Goal: Find contact information: Find contact information

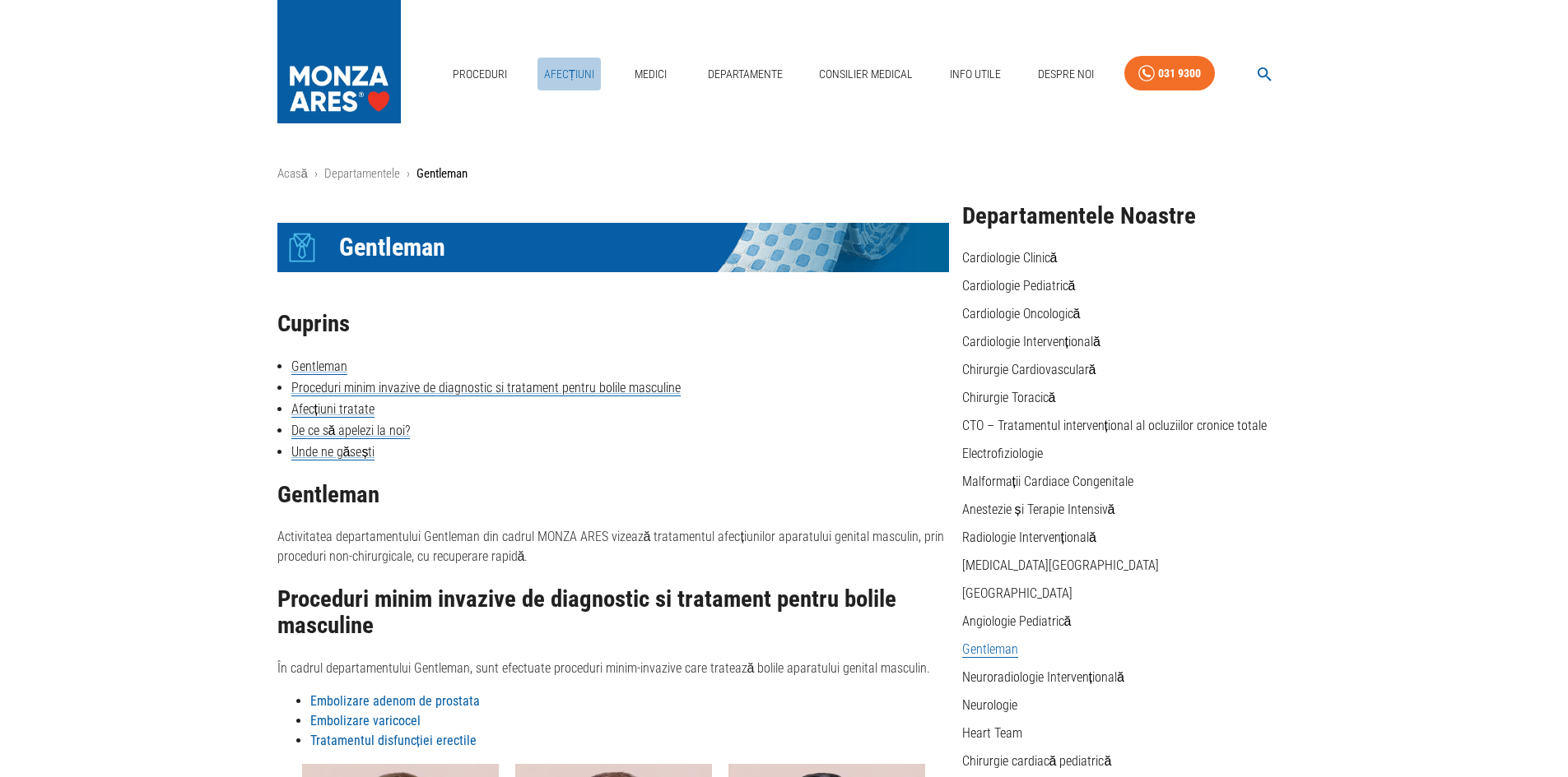
click at [585, 74] on link "Afecțiuni" at bounding box center [569, 74] width 64 height 34
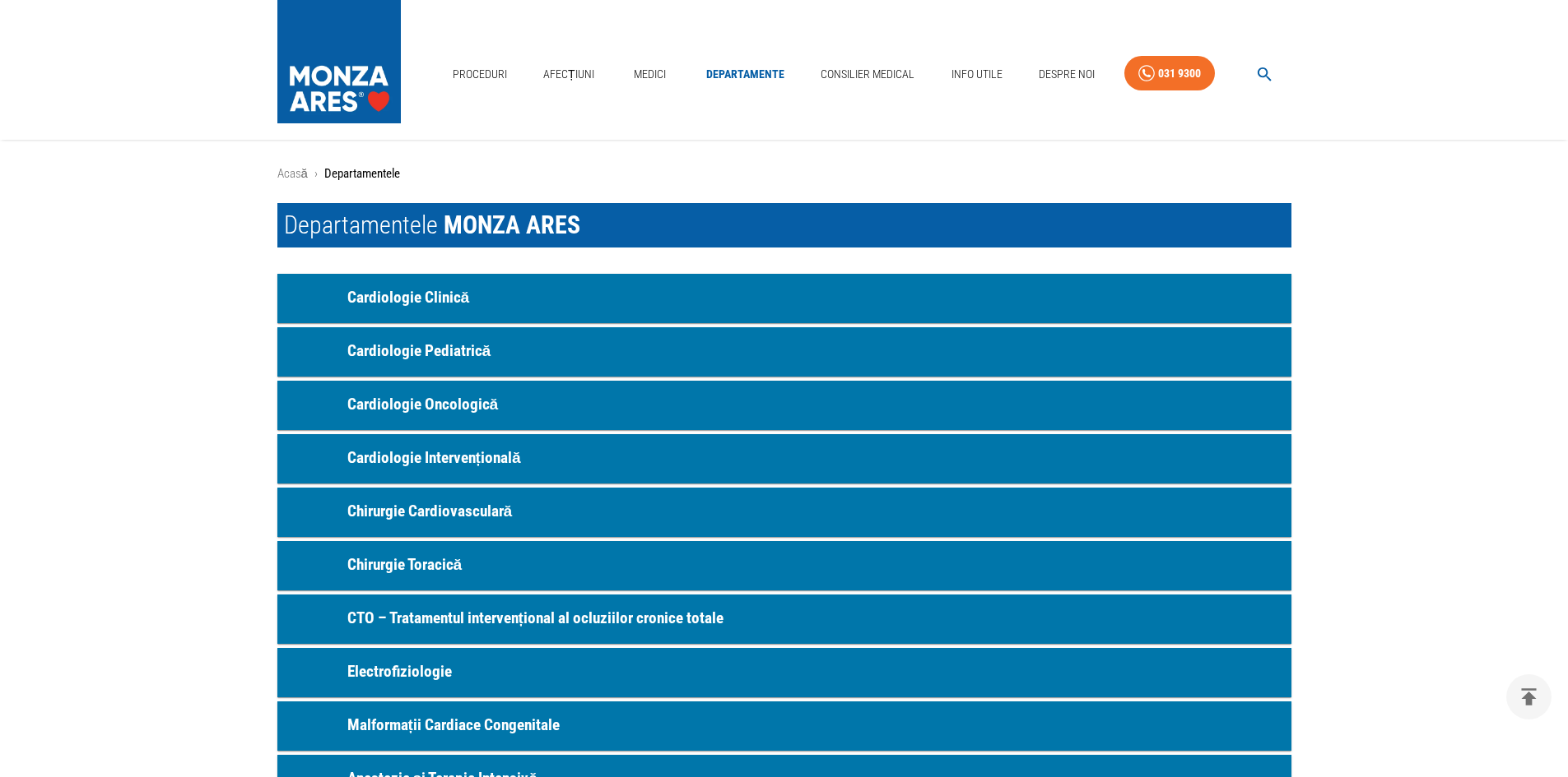
scroll to position [812, 0]
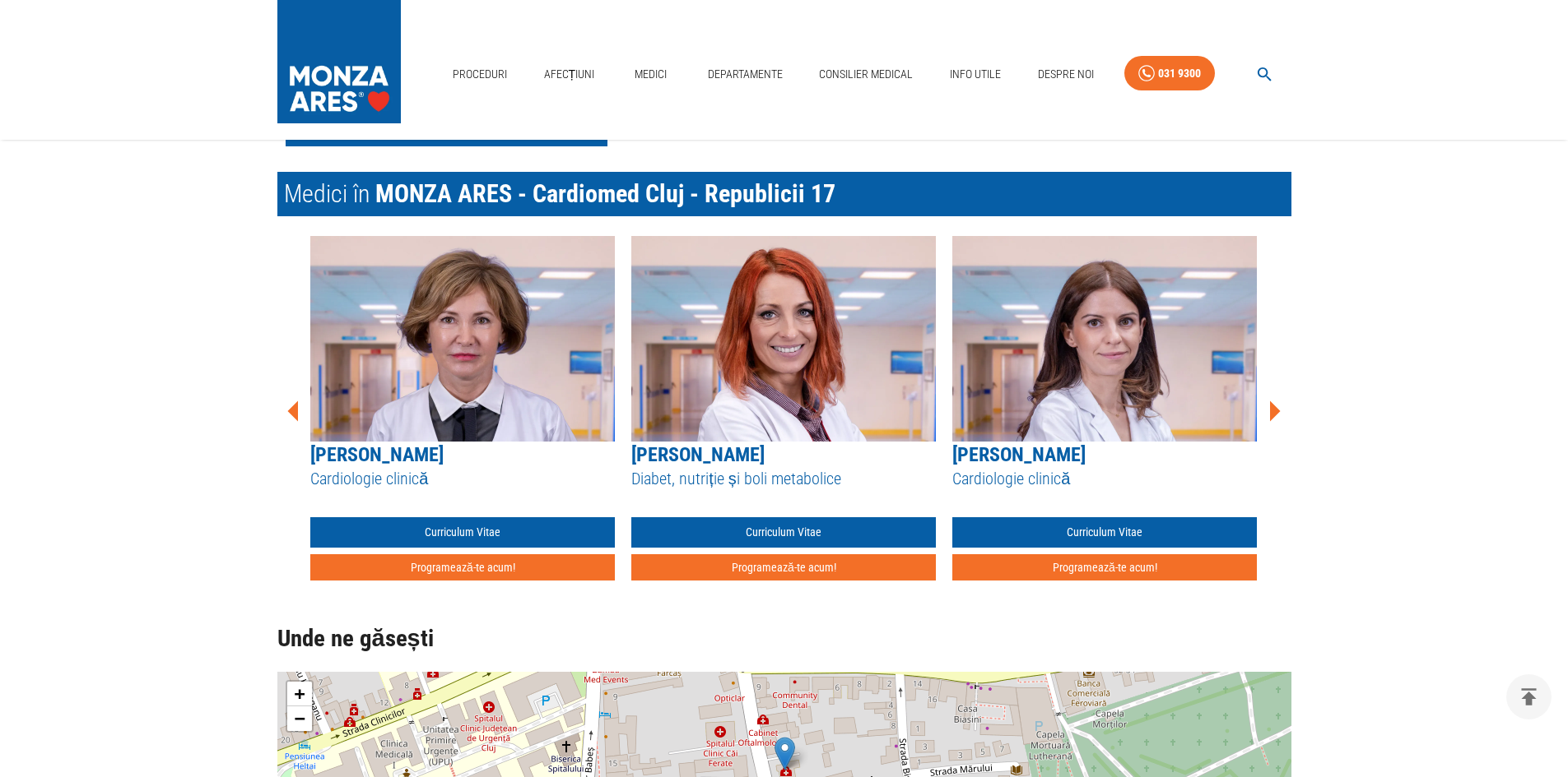
scroll to position [1398, 0]
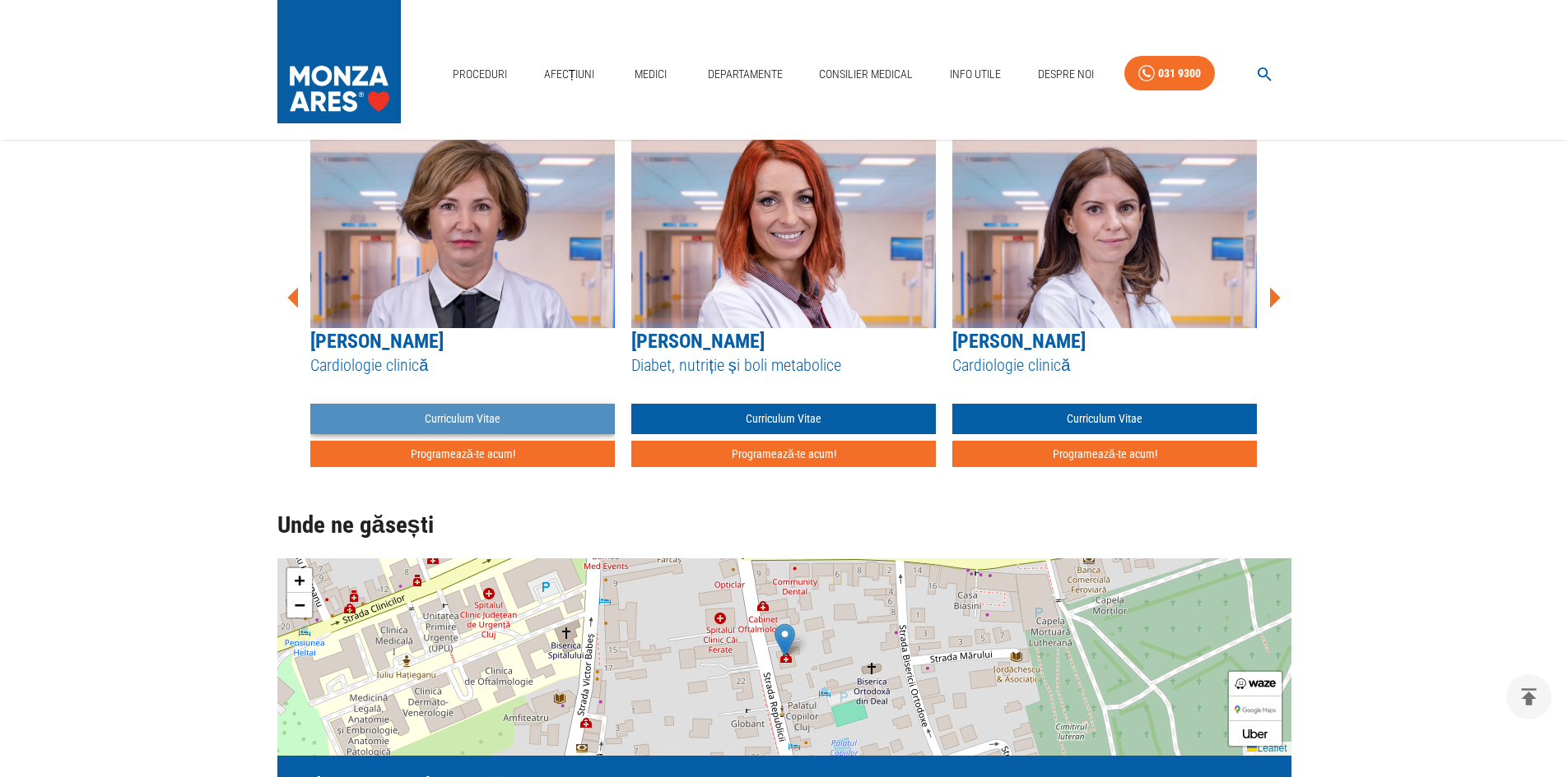
click at [511, 413] on link "Curriculum Vitae" at bounding box center [462, 419] width 304 height 31
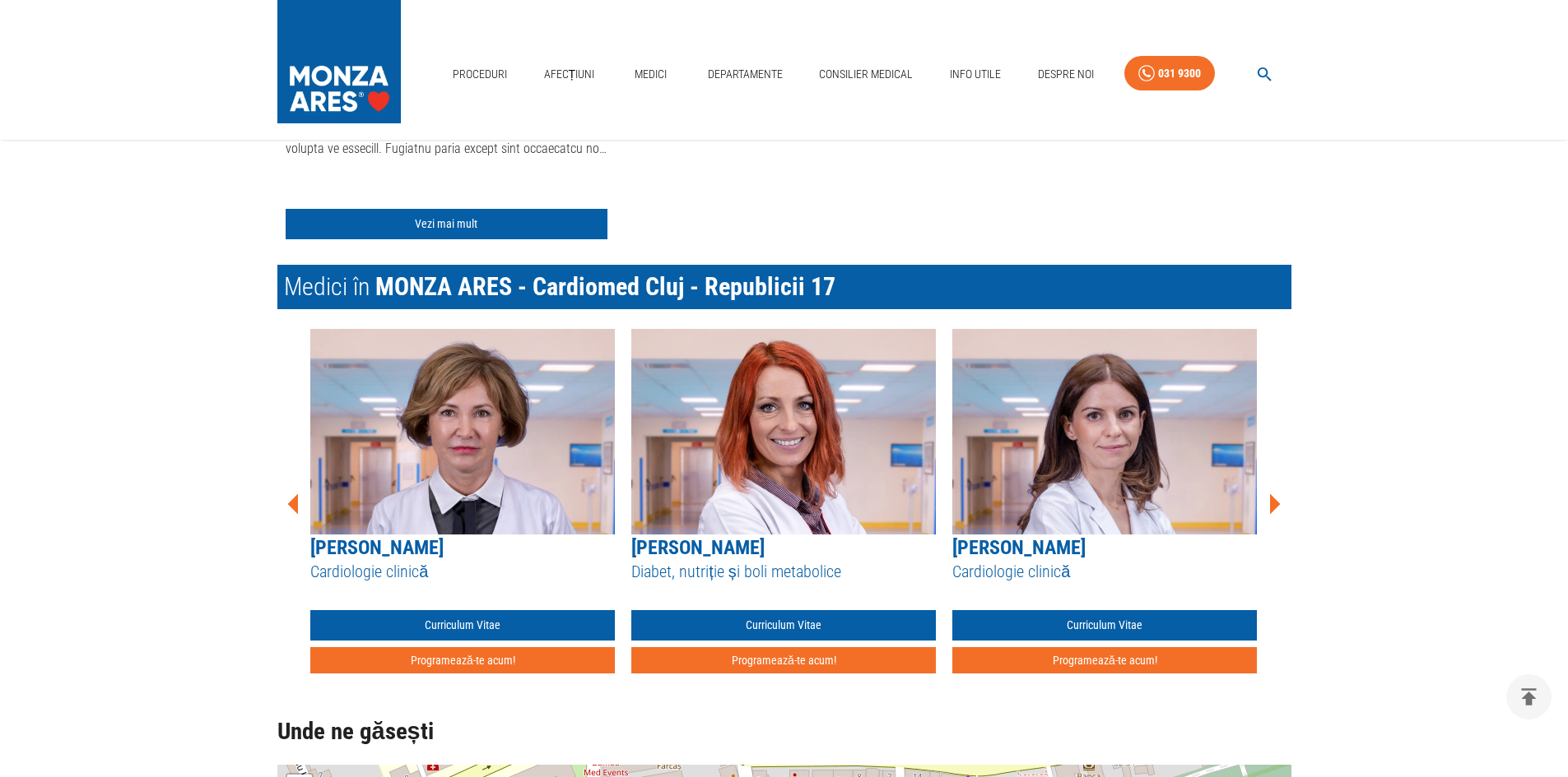
scroll to position [1317, 0]
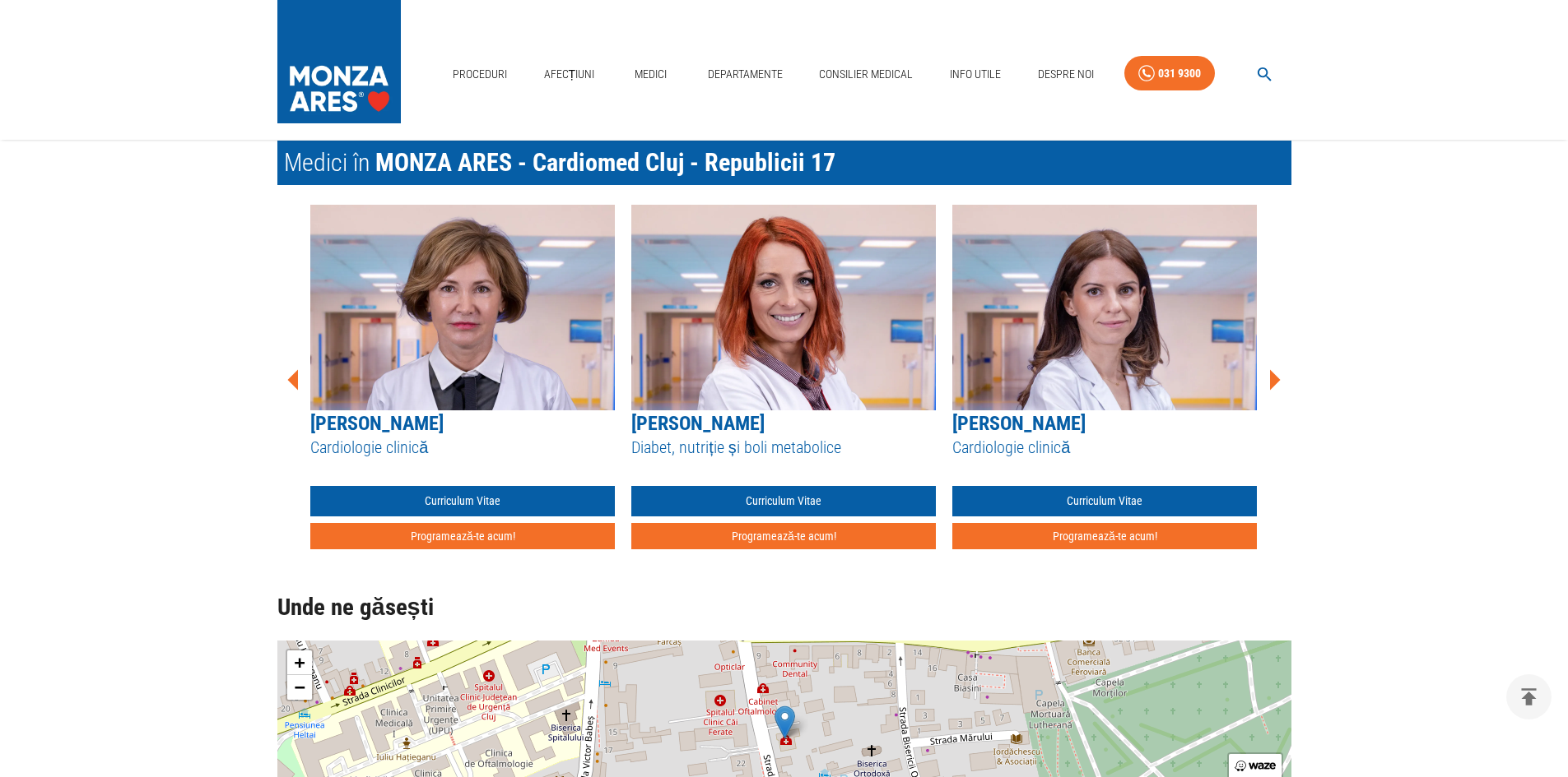
click at [1273, 379] on icon at bounding box center [1275, 380] width 11 height 20
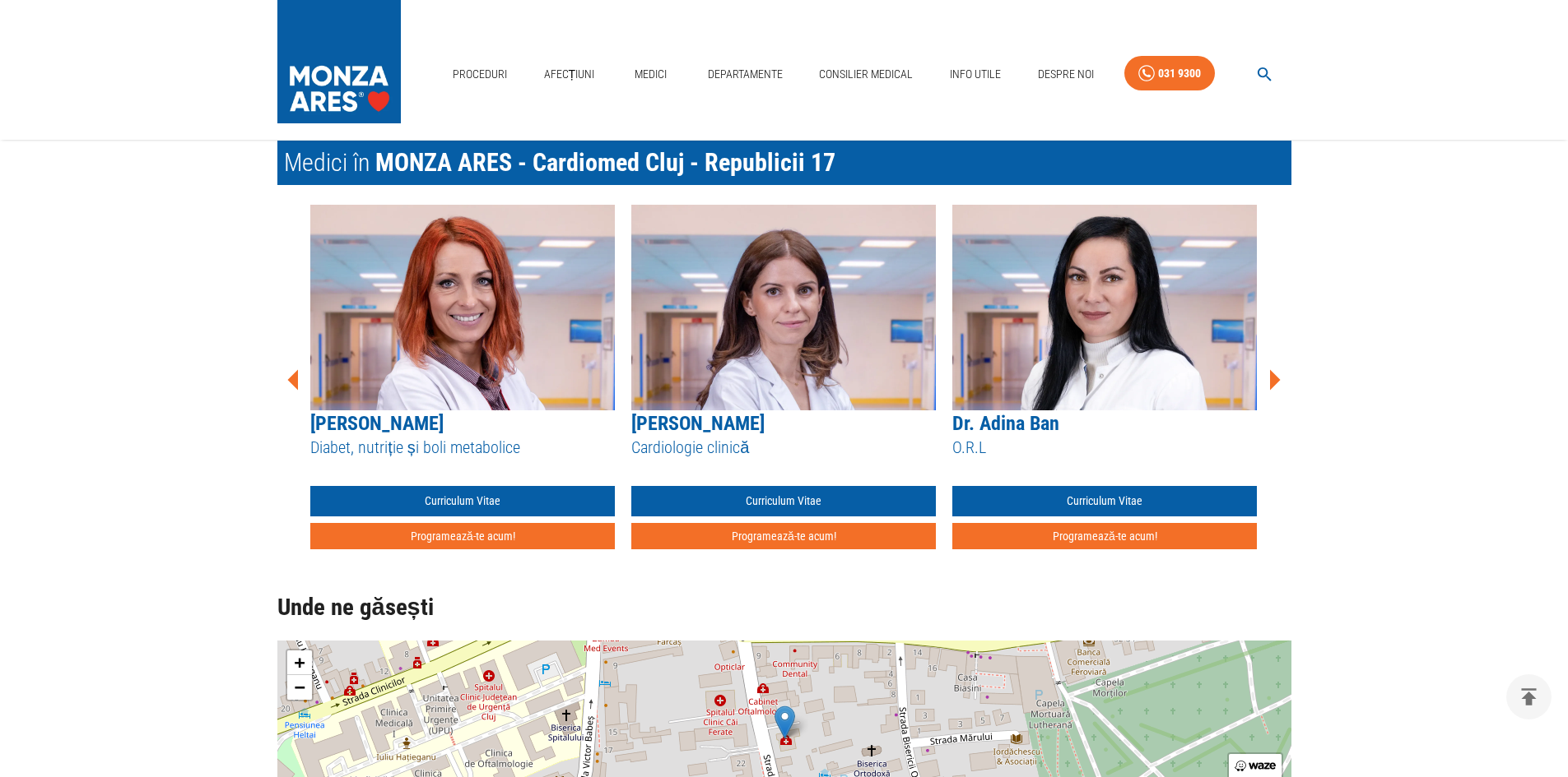
click at [1273, 379] on icon at bounding box center [1275, 380] width 11 height 20
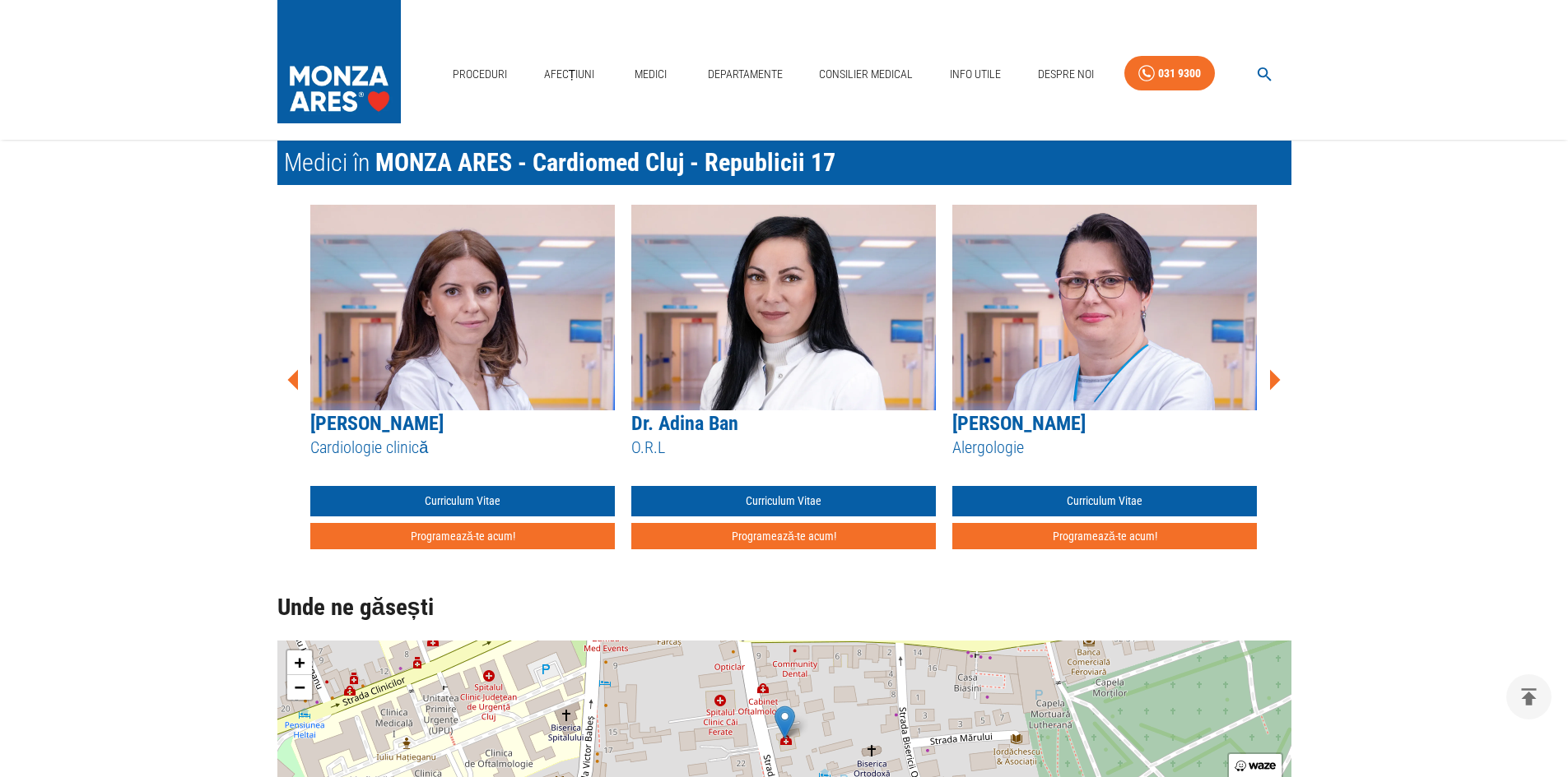
click at [1272, 379] on icon at bounding box center [1275, 380] width 11 height 20
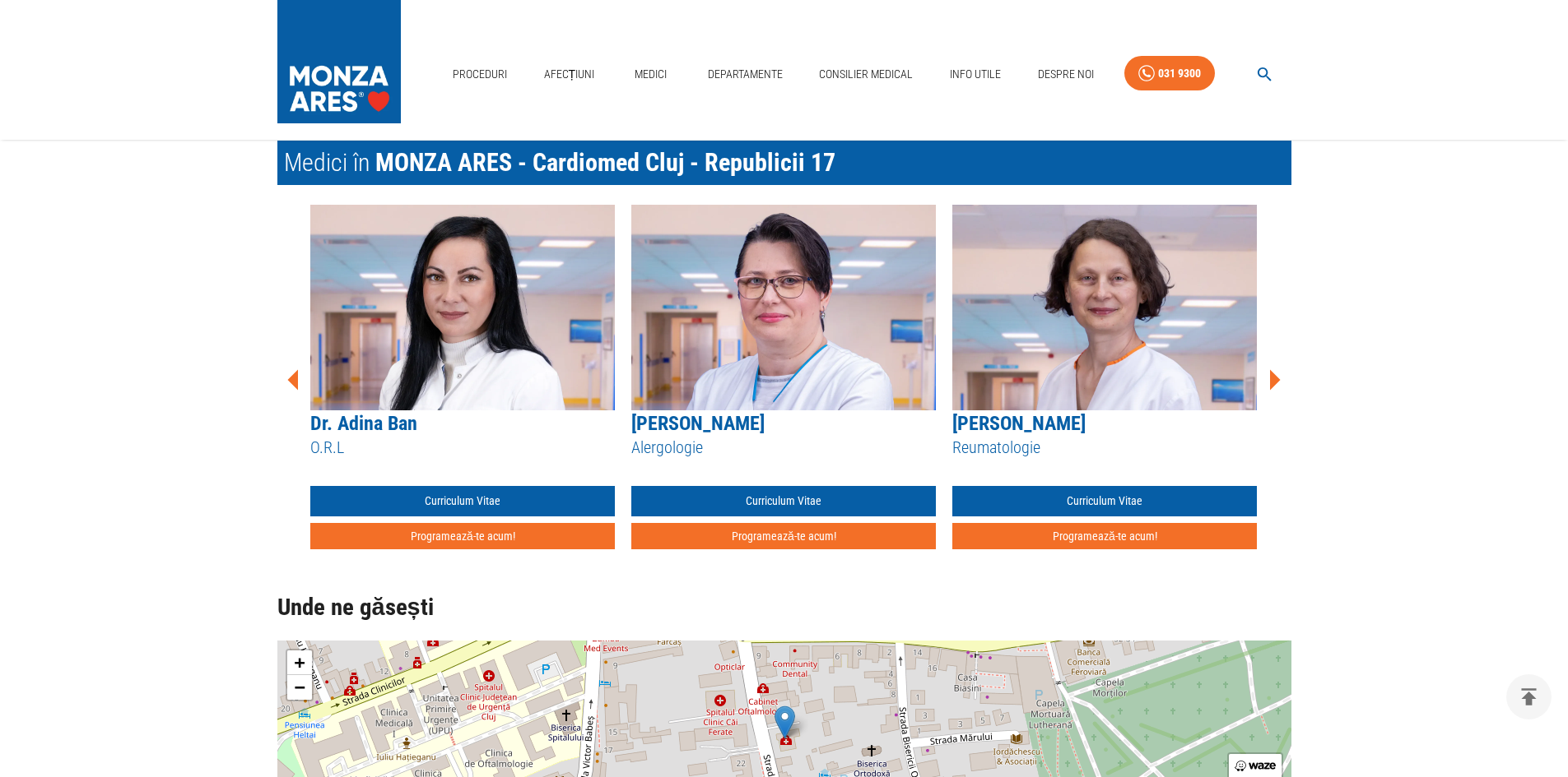
click at [1272, 379] on icon at bounding box center [1275, 380] width 11 height 20
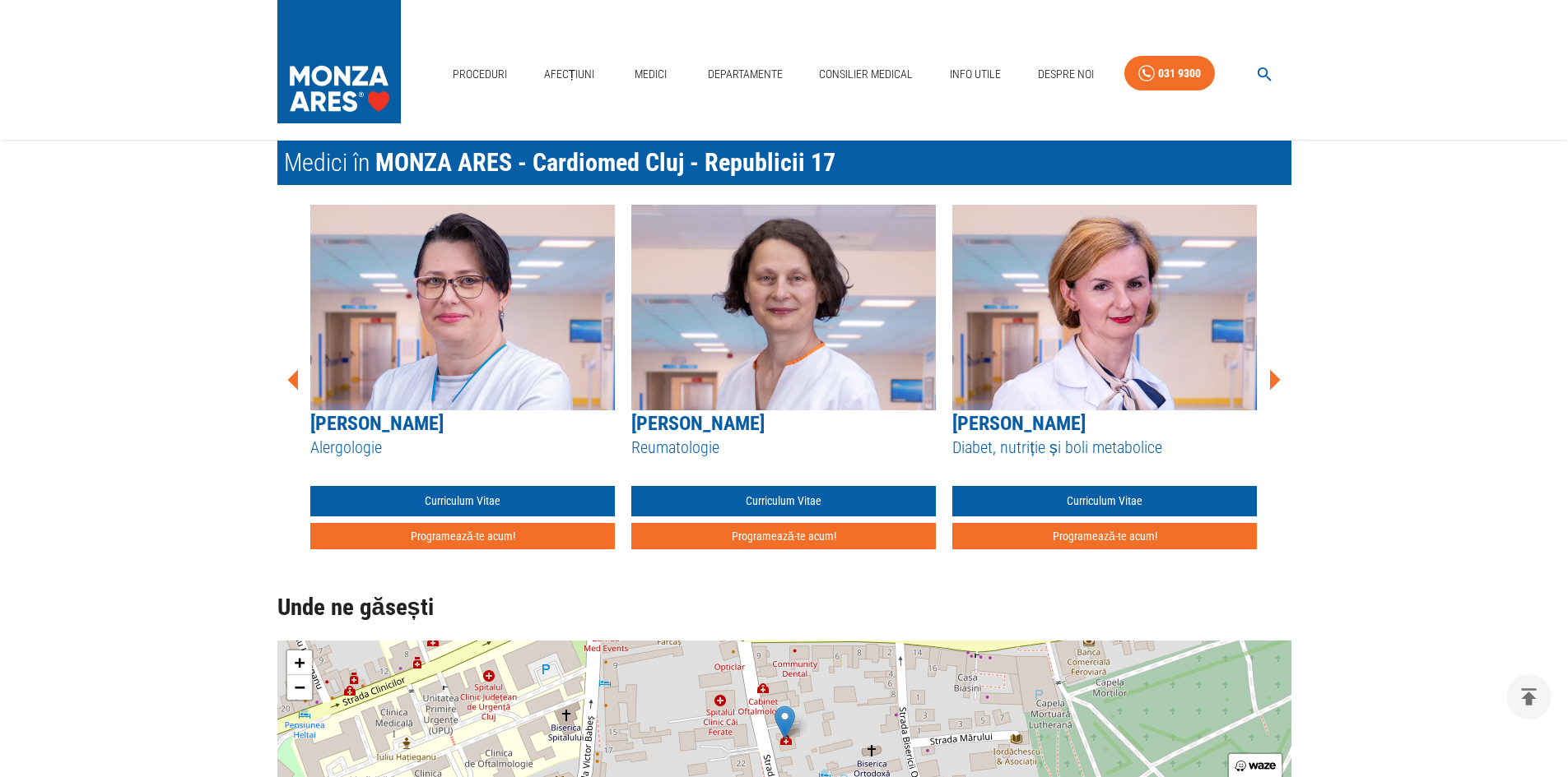
click at [1273, 381] on icon at bounding box center [1275, 380] width 11 height 20
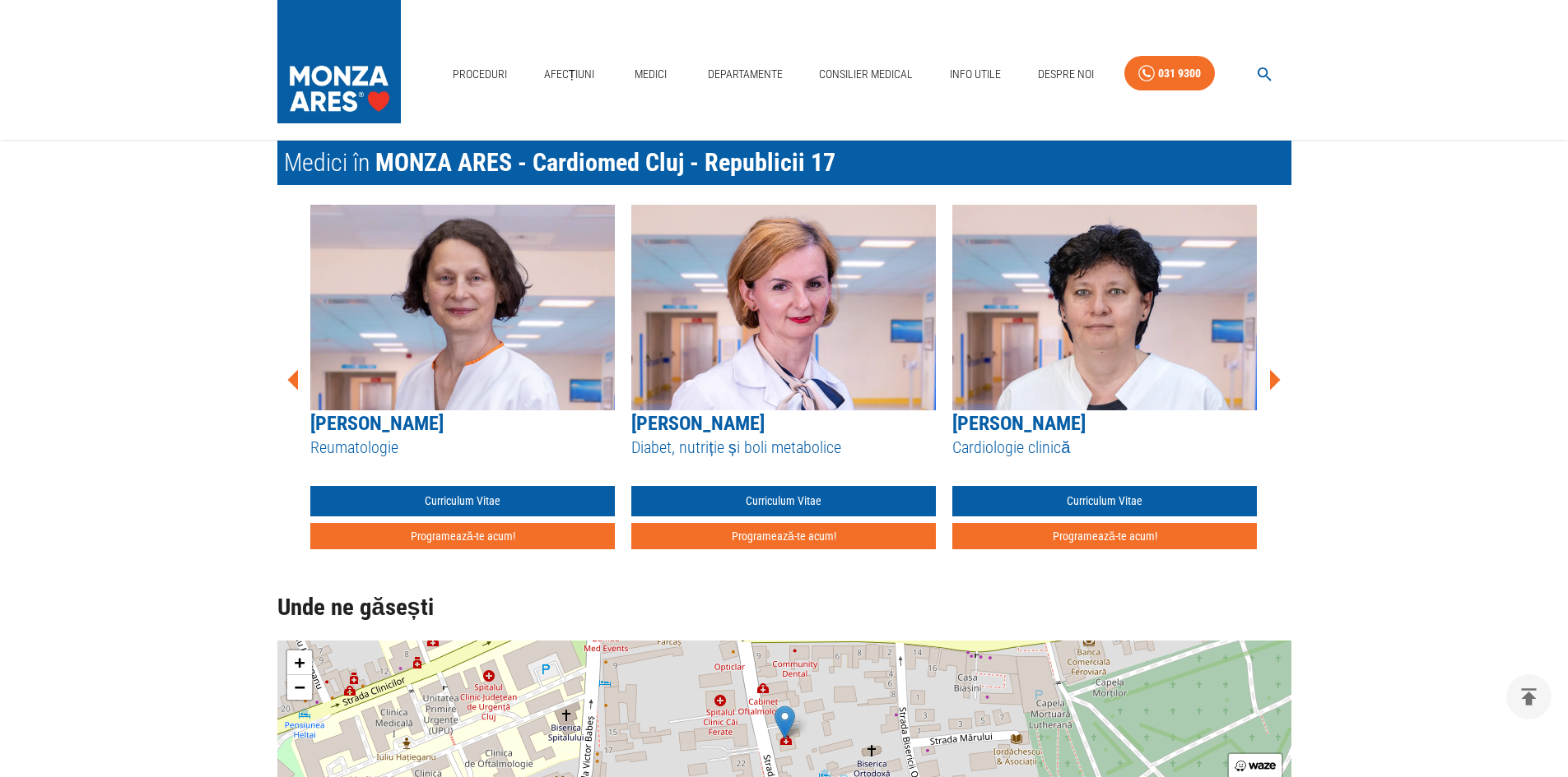
click at [1274, 381] on icon at bounding box center [1275, 380] width 11 height 20
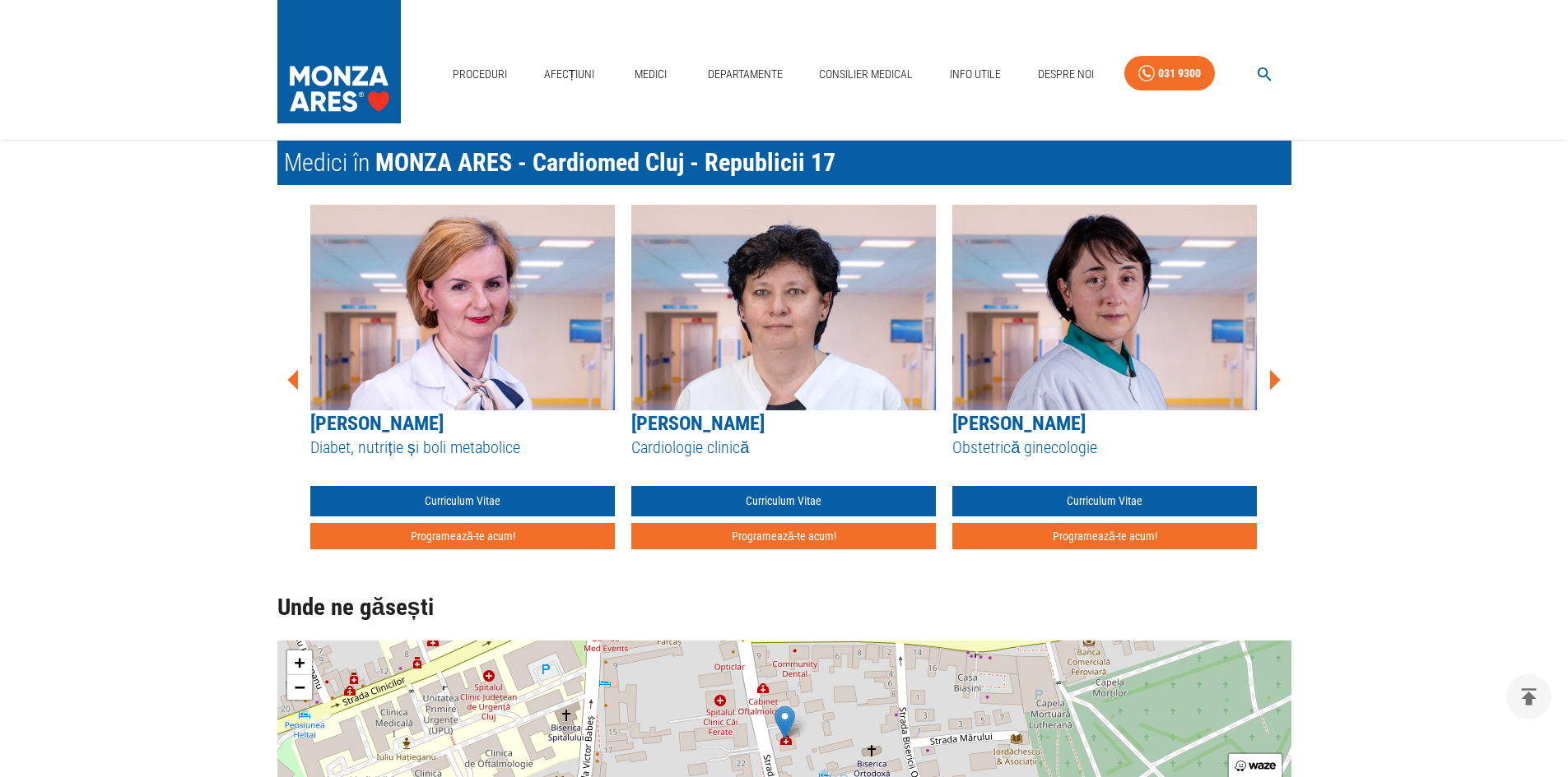
click at [1274, 381] on icon at bounding box center [1275, 380] width 11 height 20
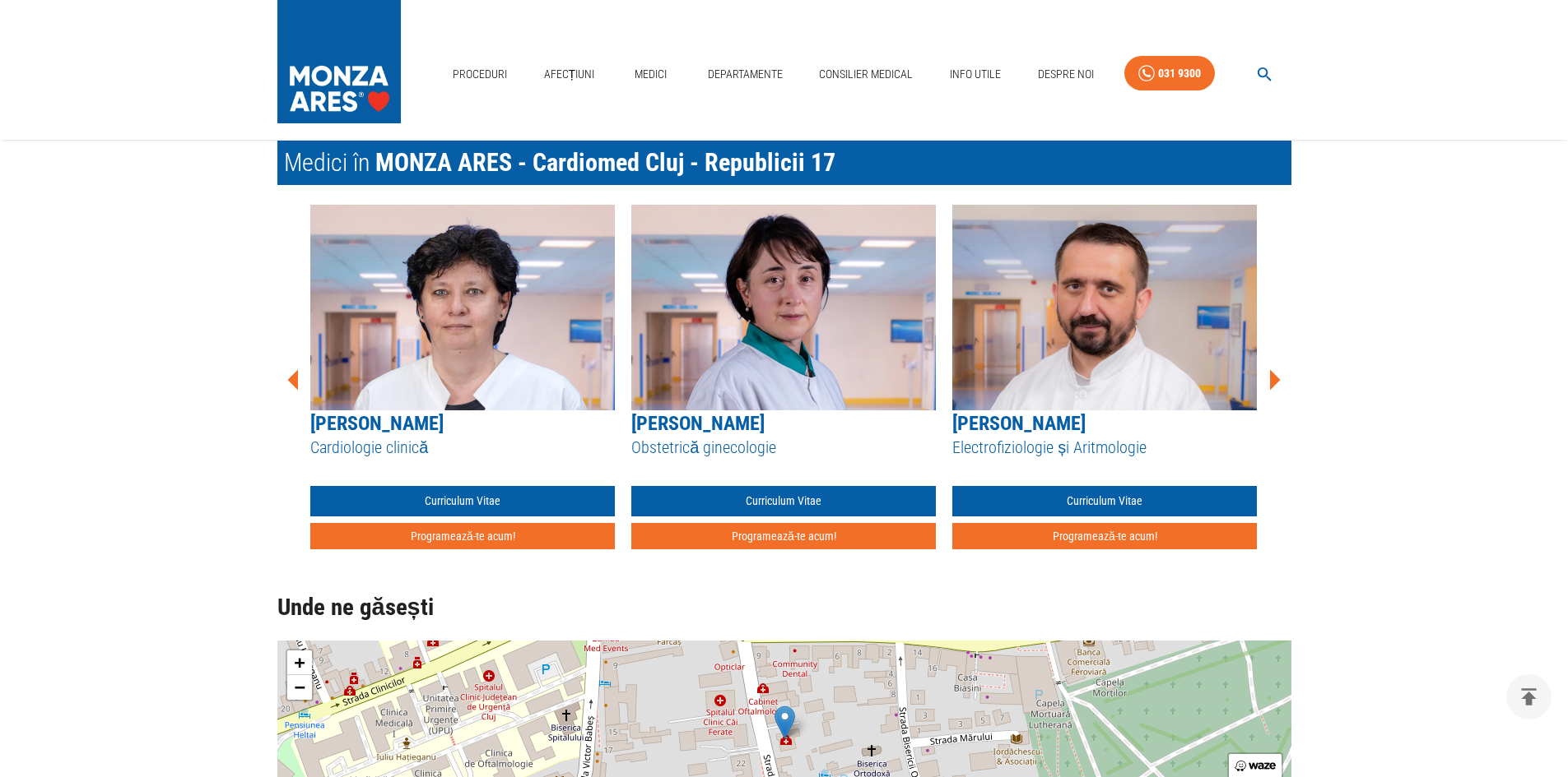
click at [1274, 381] on icon at bounding box center [1275, 380] width 11 height 20
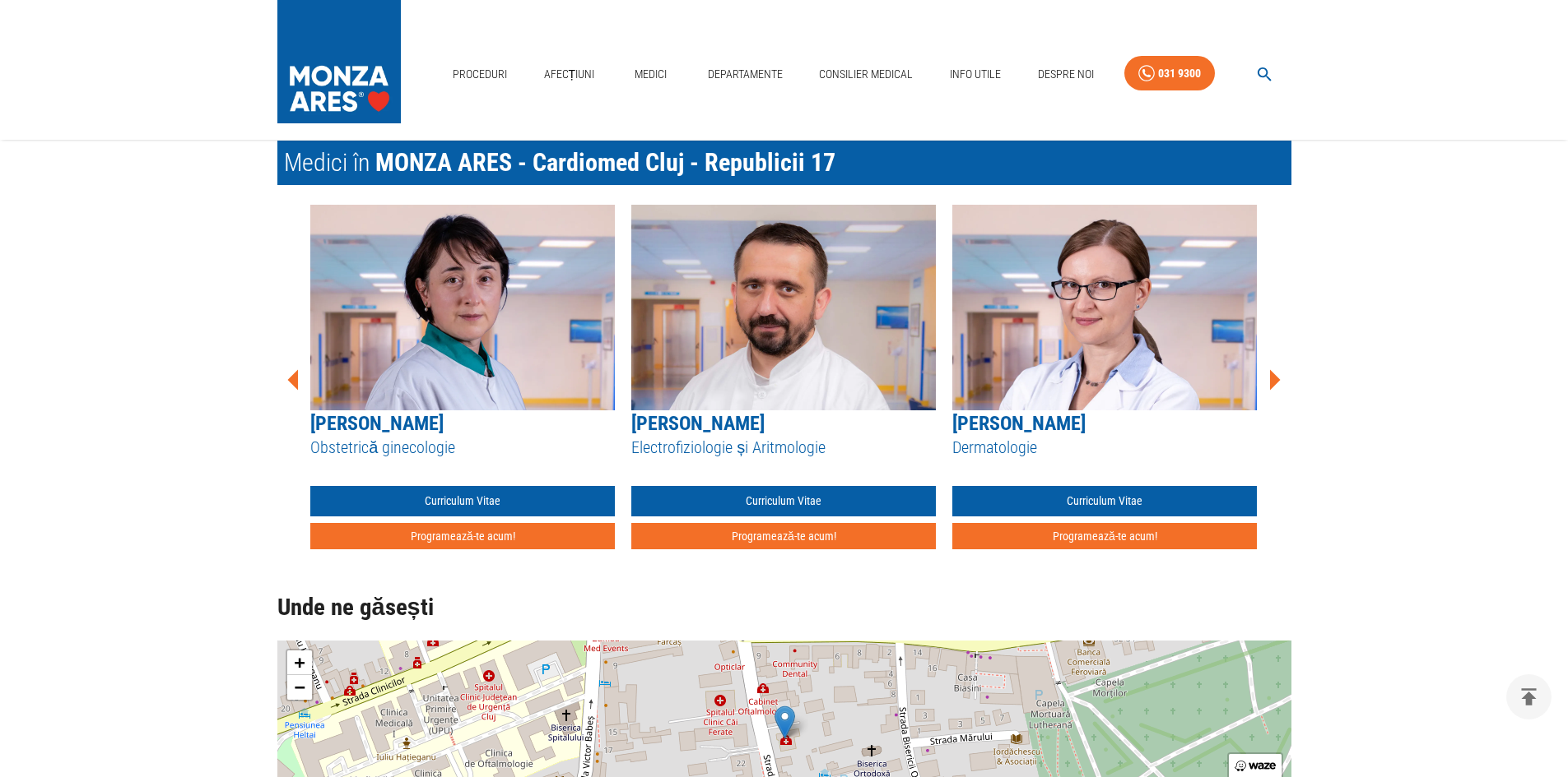
click at [1274, 381] on icon at bounding box center [1275, 380] width 11 height 20
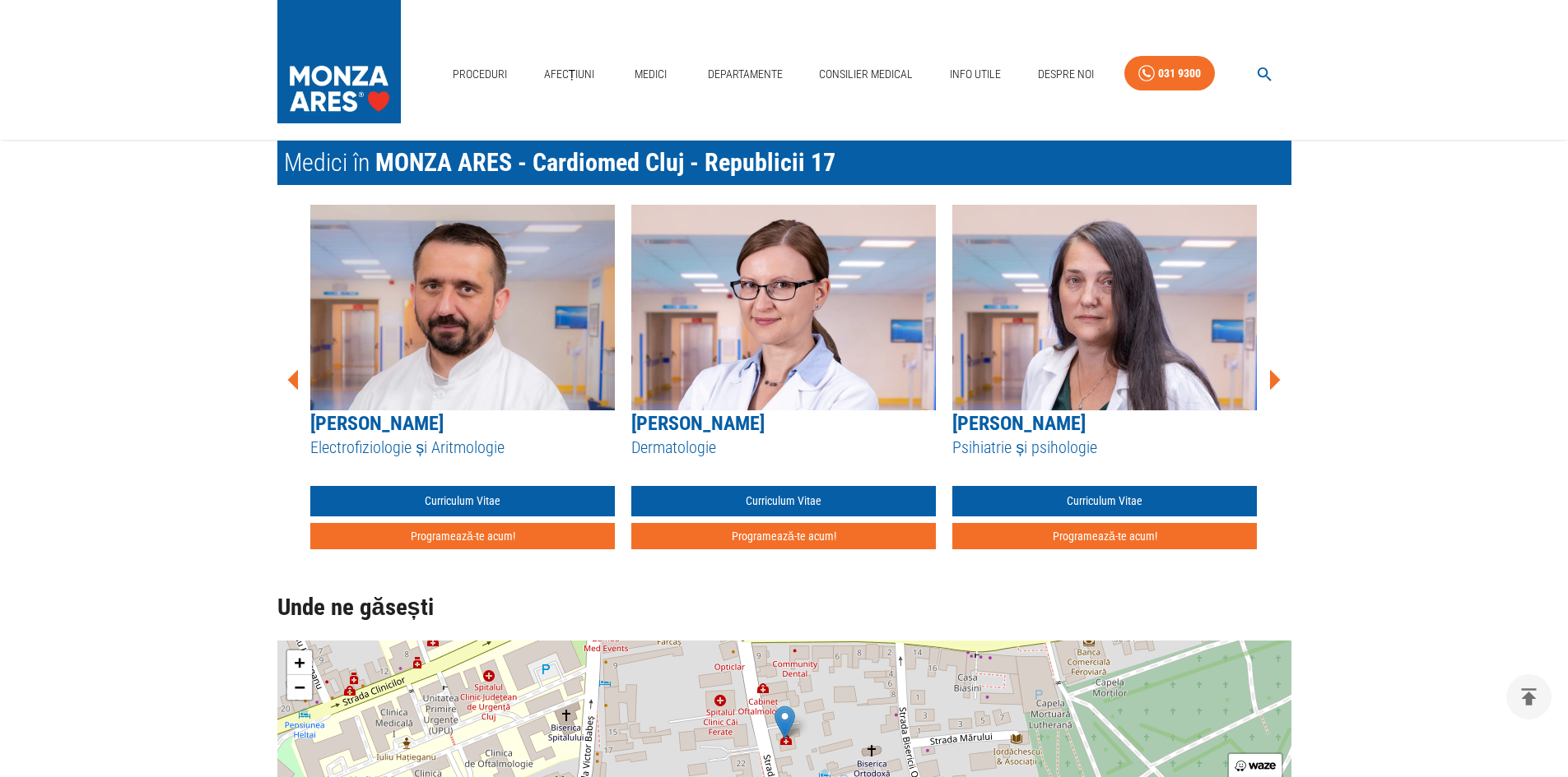
click at [1274, 381] on icon at bounding box center [1275, 380] width 11 height 20
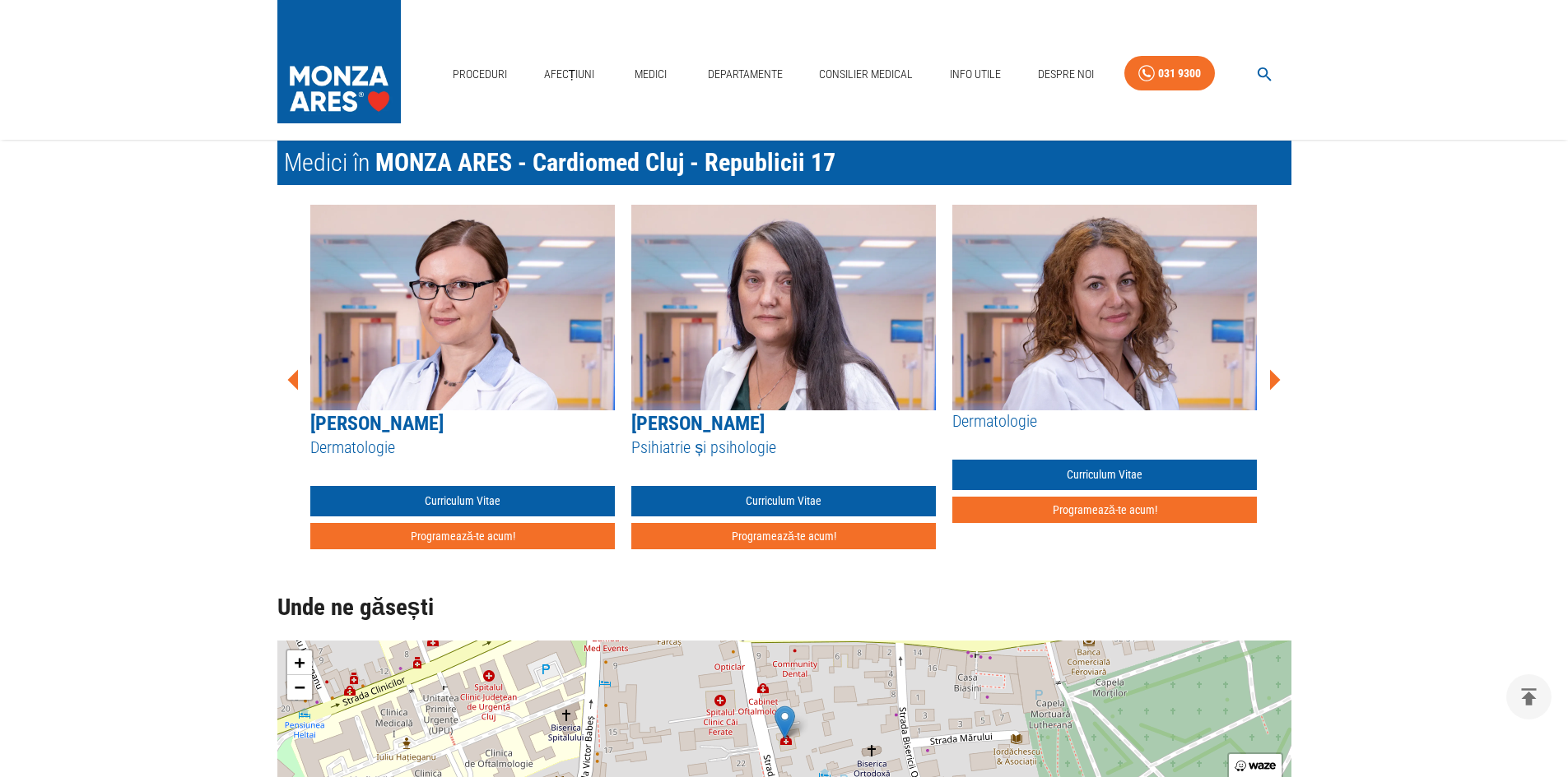
click at [1274, 381] on icon at bounding box center [1275, 380] width 11 height 20
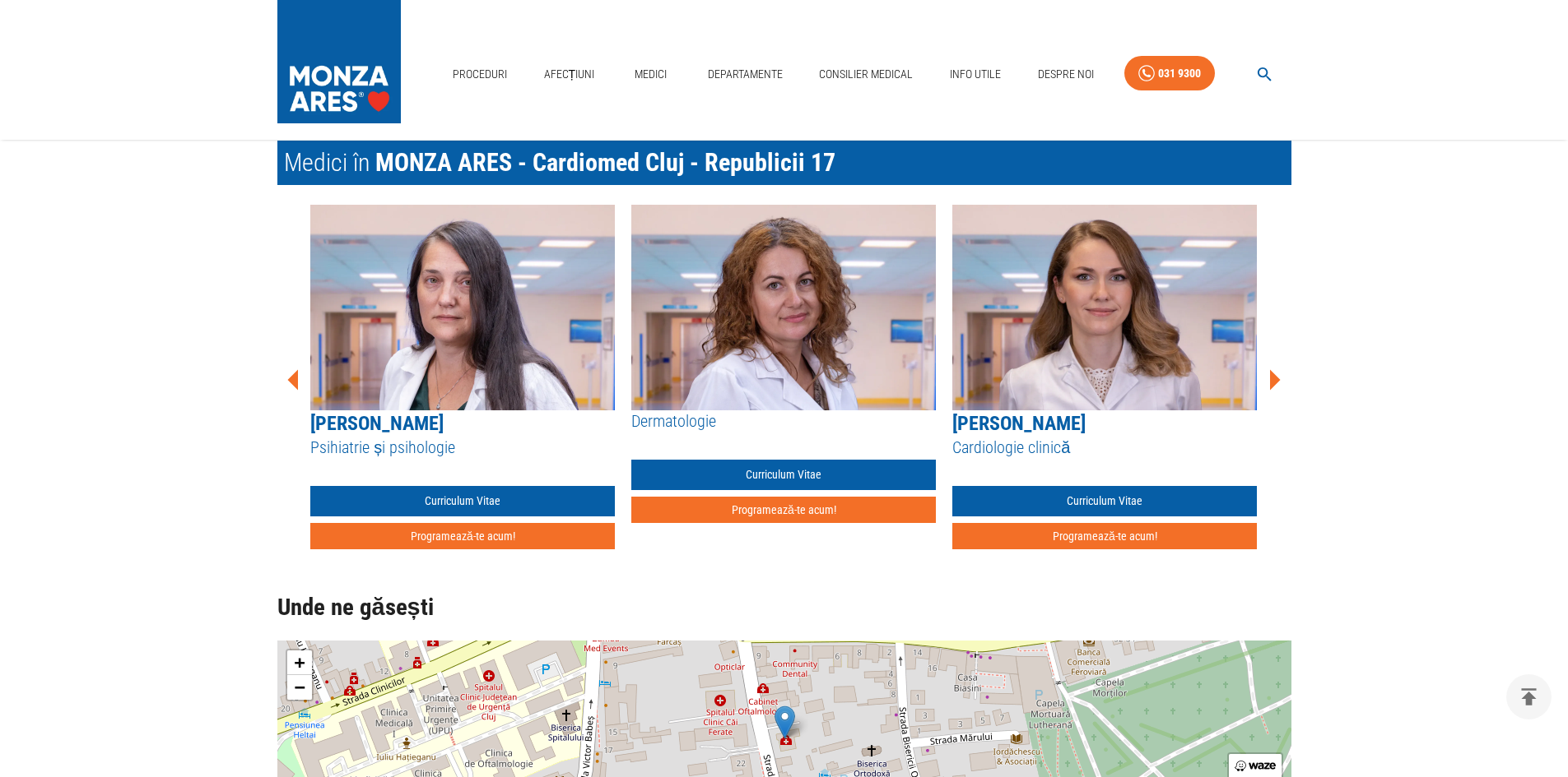
click at [1274, 381] on icon at bounding box center [1275, 380] width 11 height 20
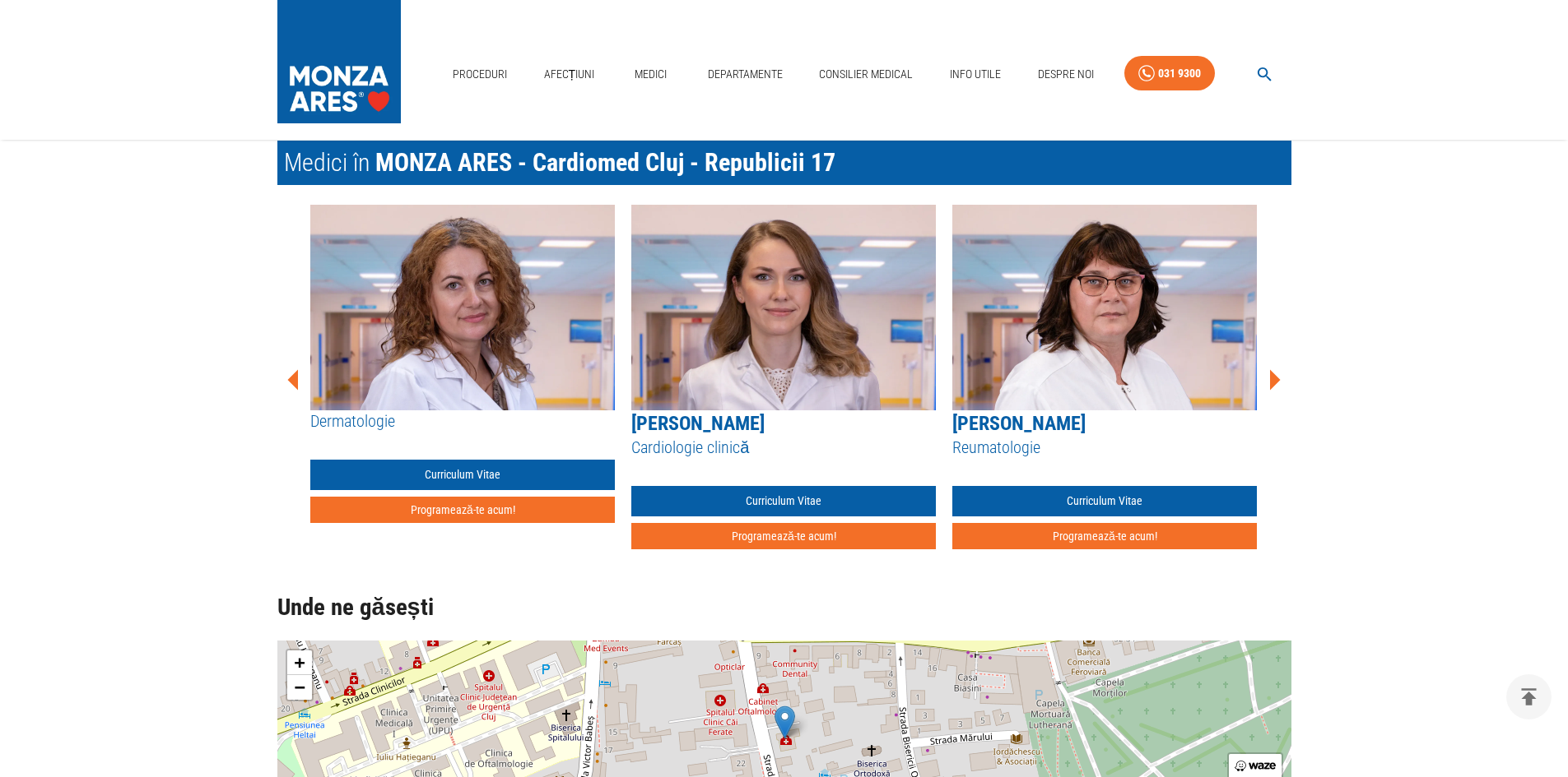
click at [1274, 381] on icon at bounding box center [1275, 380] width 11 height 20
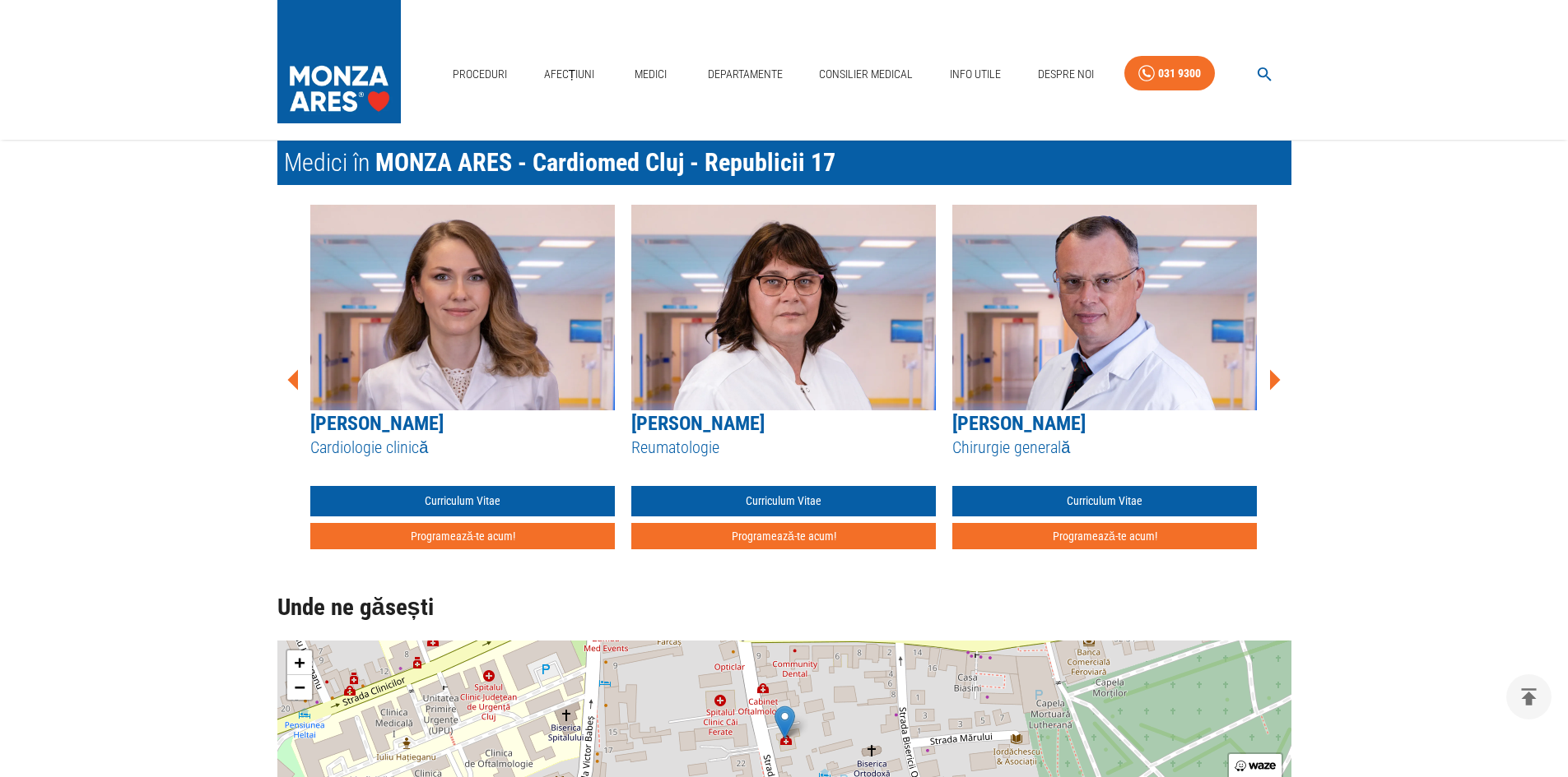
click at [1271, 381] on icon at bounding box center [1275, 380] width 11 height 20
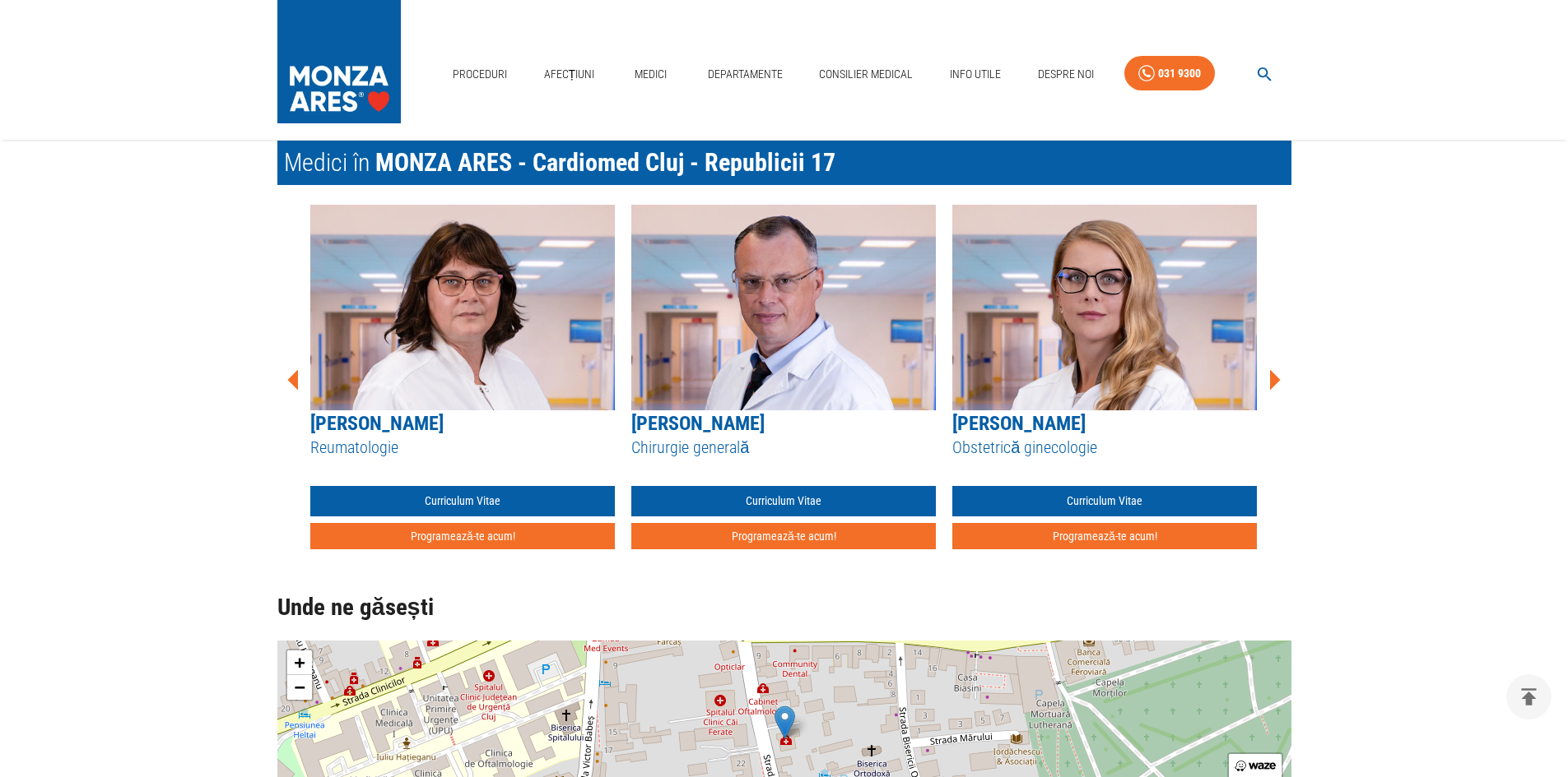
click at [1272, 378] on icon at bounding box center [1275, 380] width 11 height 20
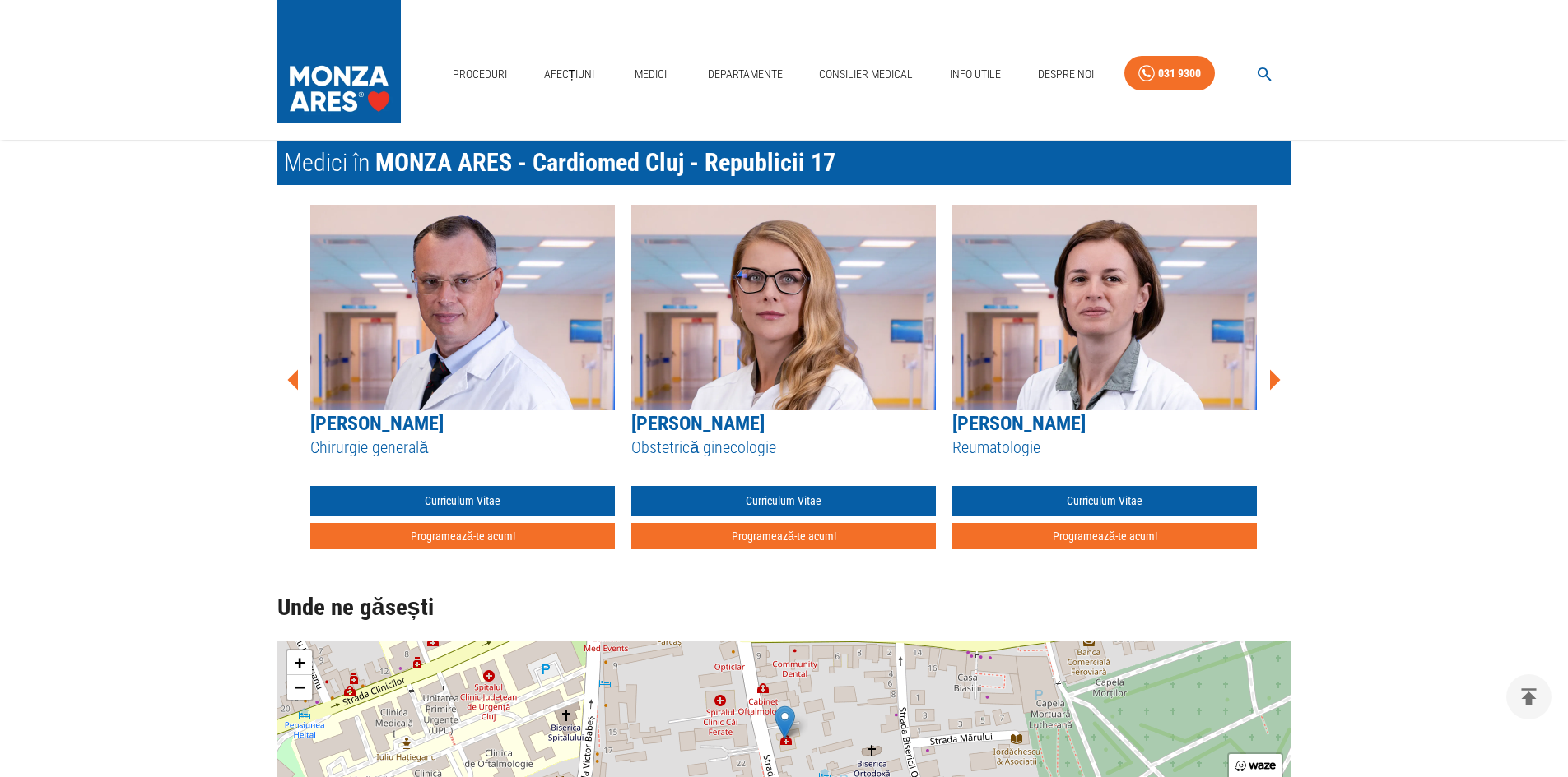
click at [1275, 376] on icon at bounding box center [1275, 380] width 11 height 20
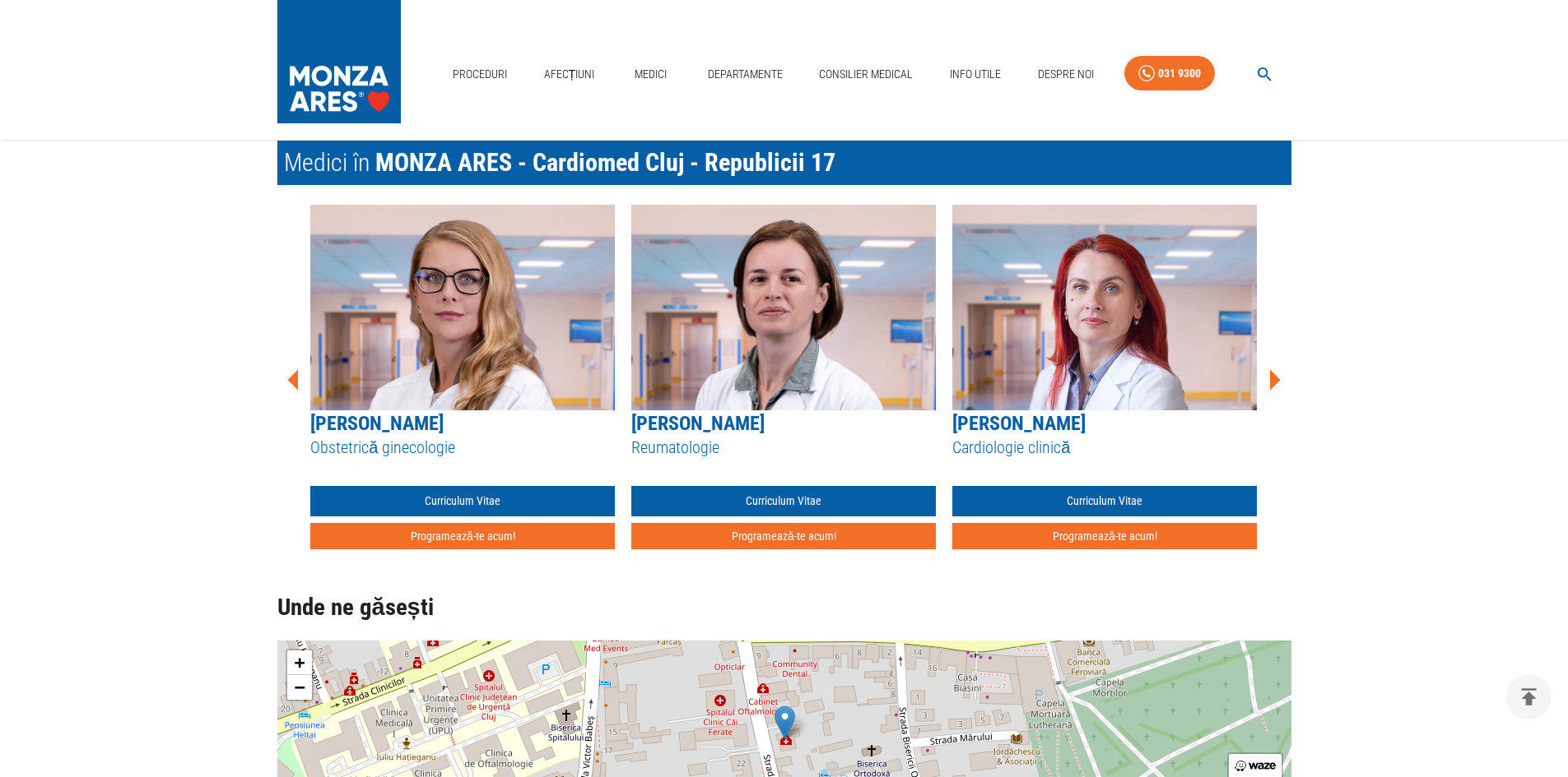
click at [1275, 376] on icon at bounding box center [1275, 380] width 11 height 20
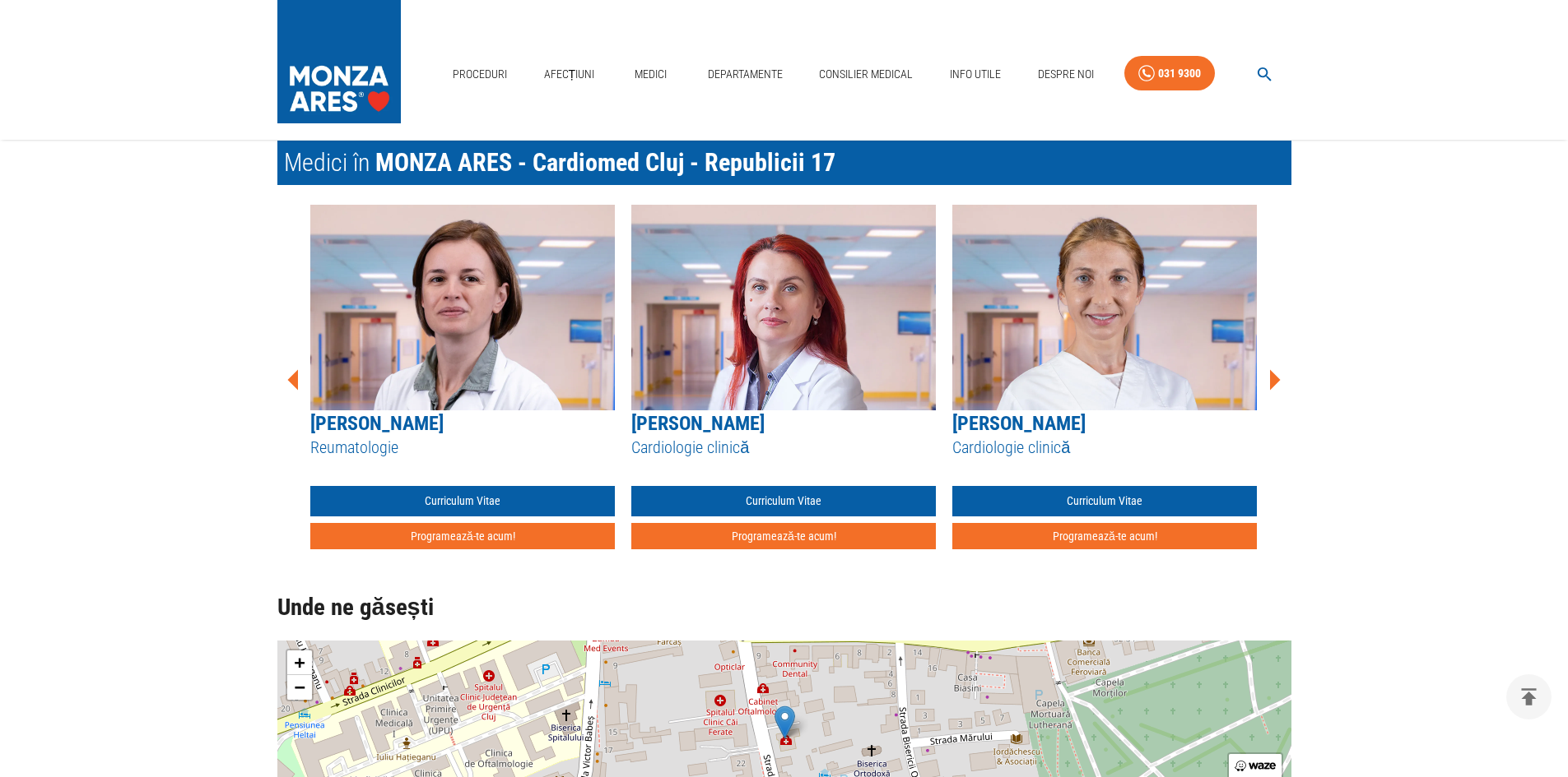
click at [1275, 376] on icon at bounding box center [1275, 380] width 11 height 20
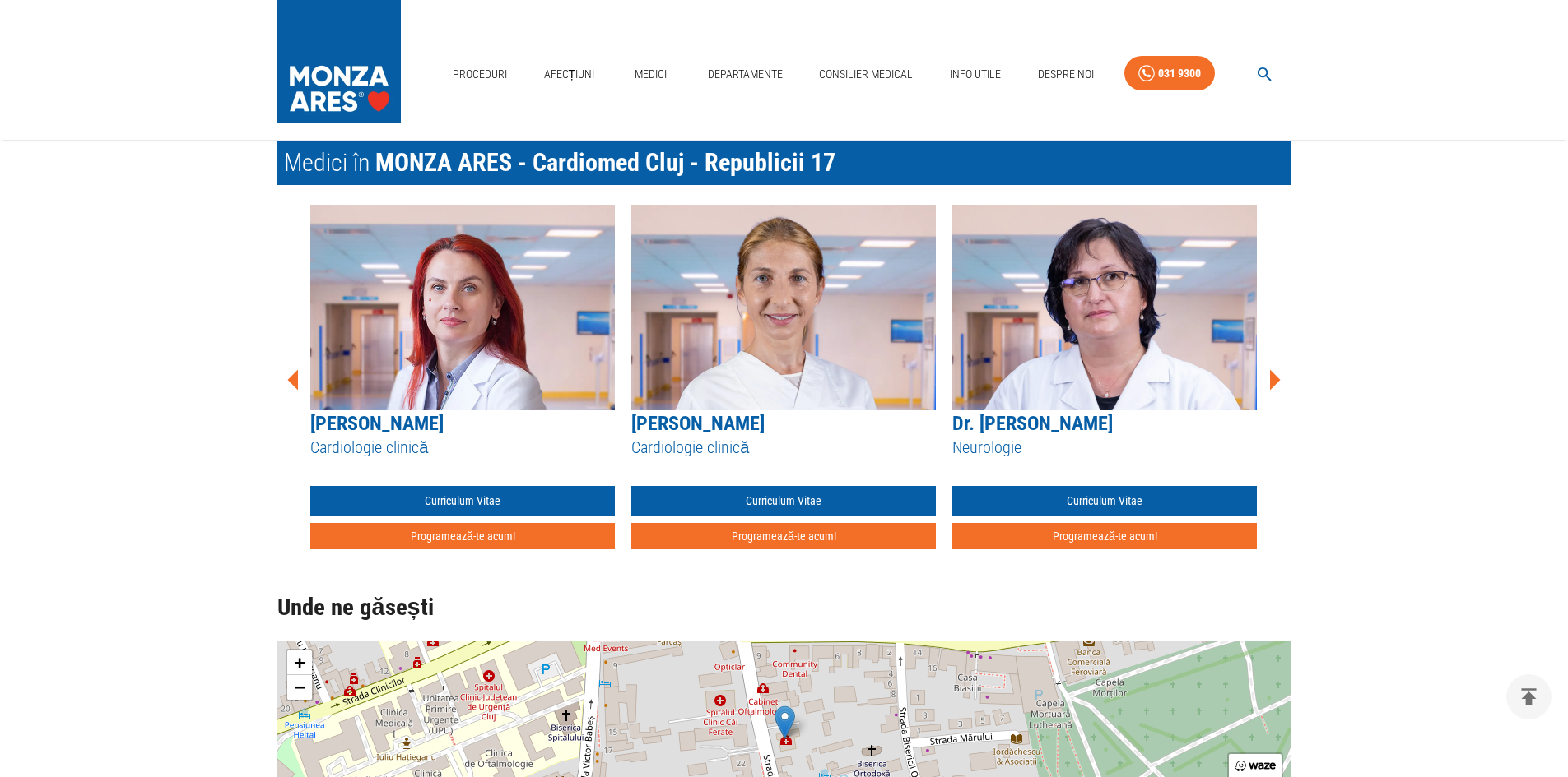
click at [1275, 376] on icon at bounding box center [1275, 380] width 11 height 20
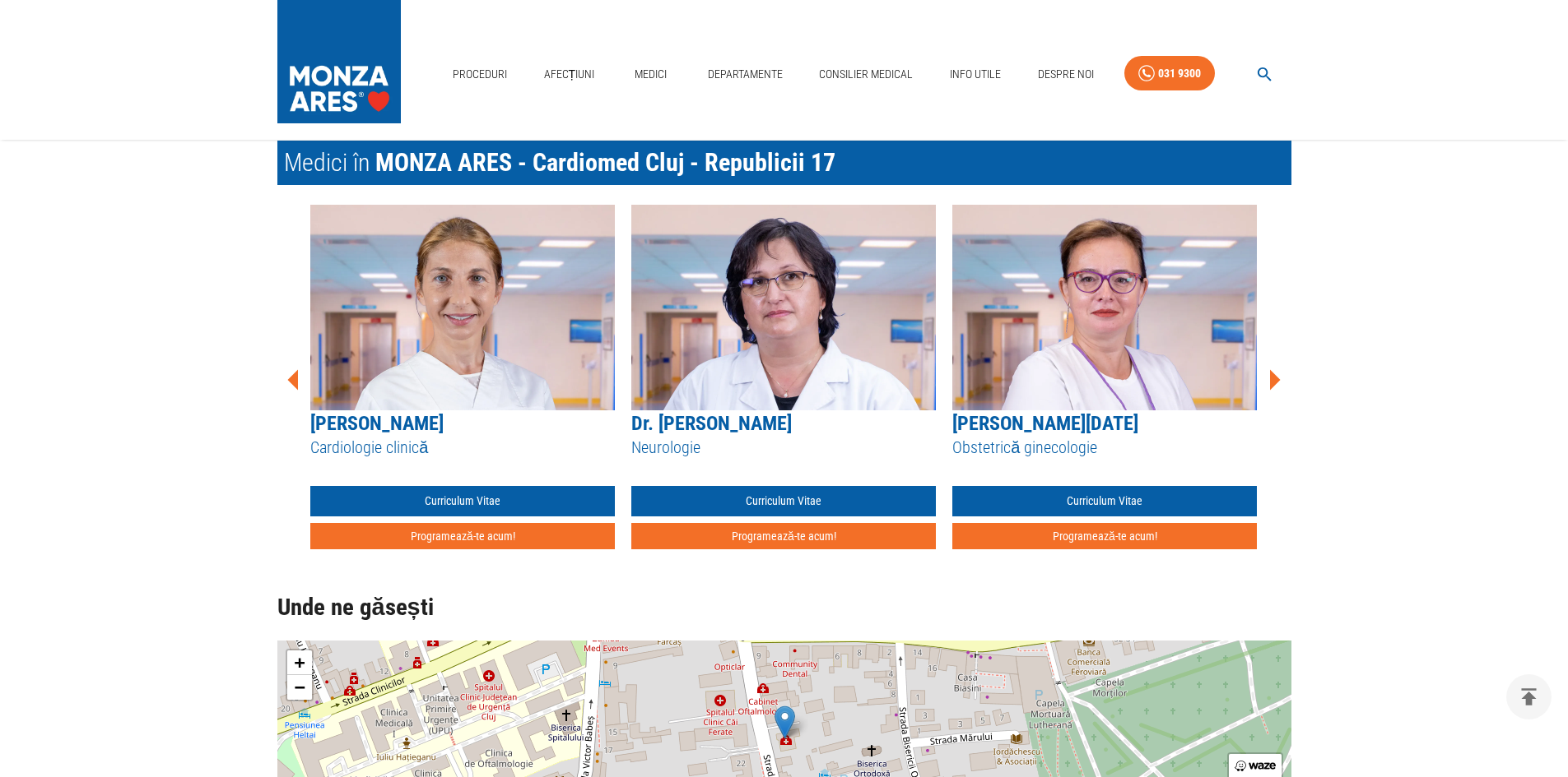
click at [1275, 376] on icon at bounding box center [1275, 380] width 11 height 20
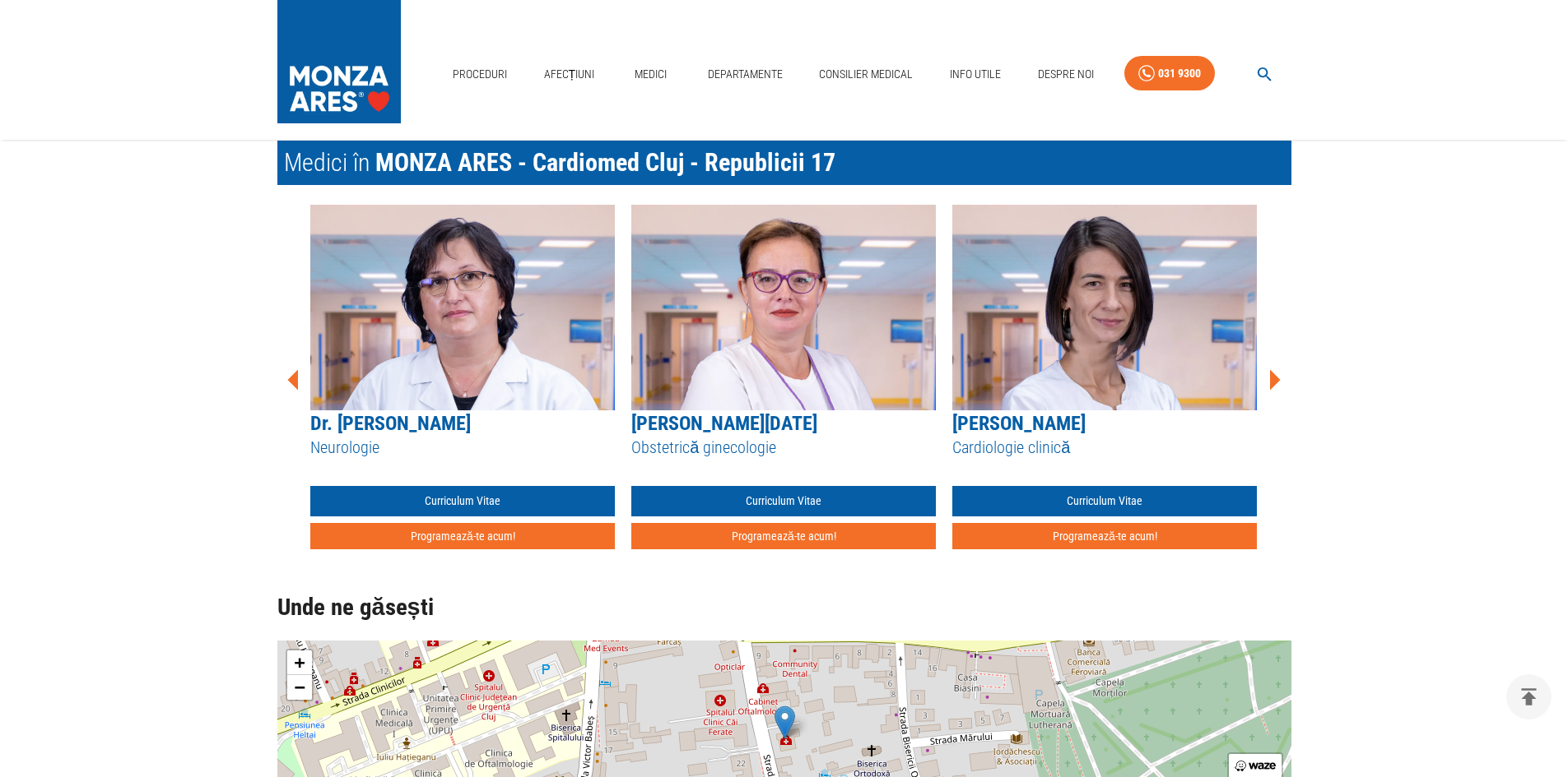
click at [1275, 376] on icon at bounding box center [1275, 380] width 11 height 20
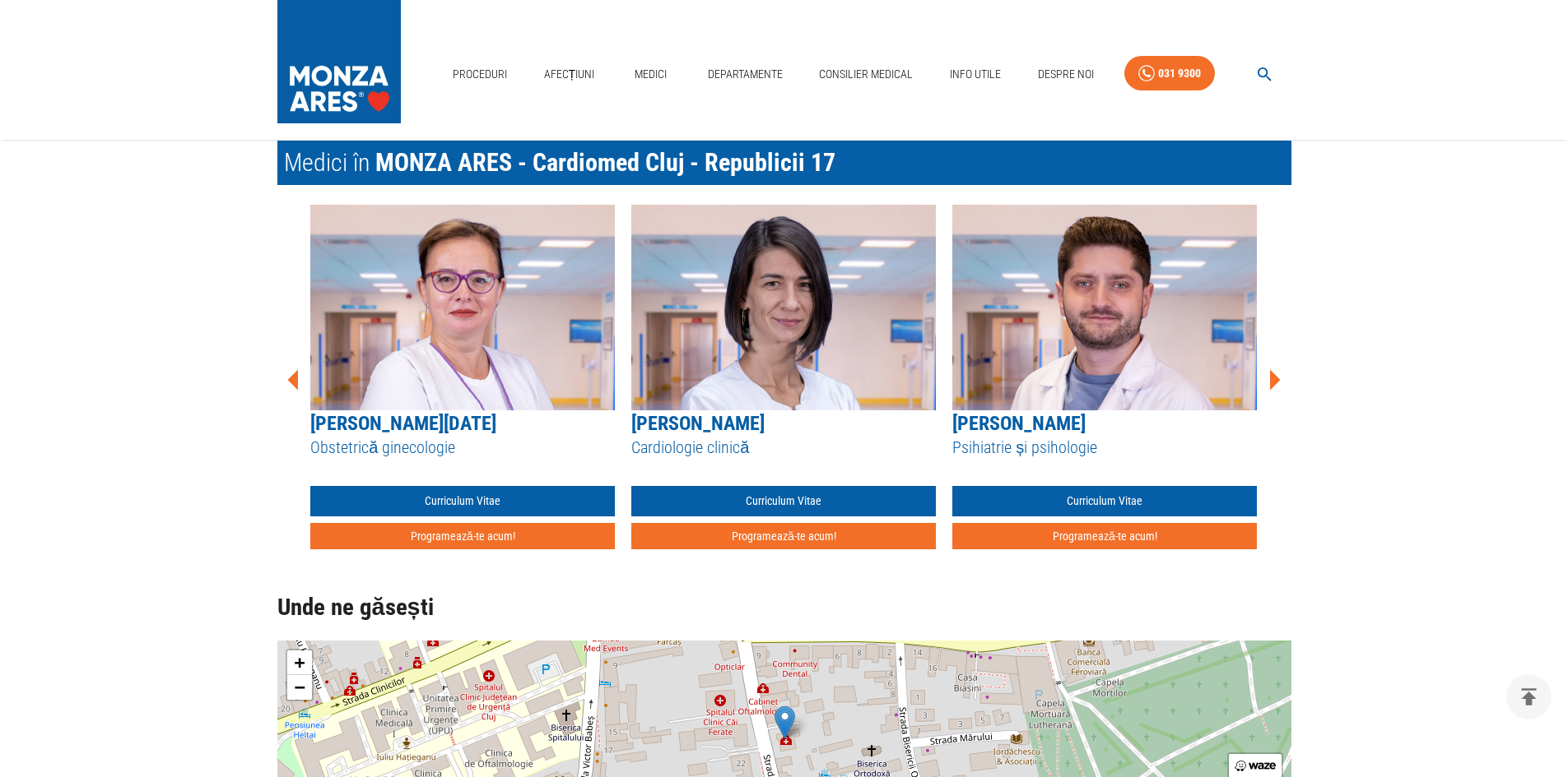
click at [1275, 376] on icon at bounding box center [1275, 380] width 11 height 20
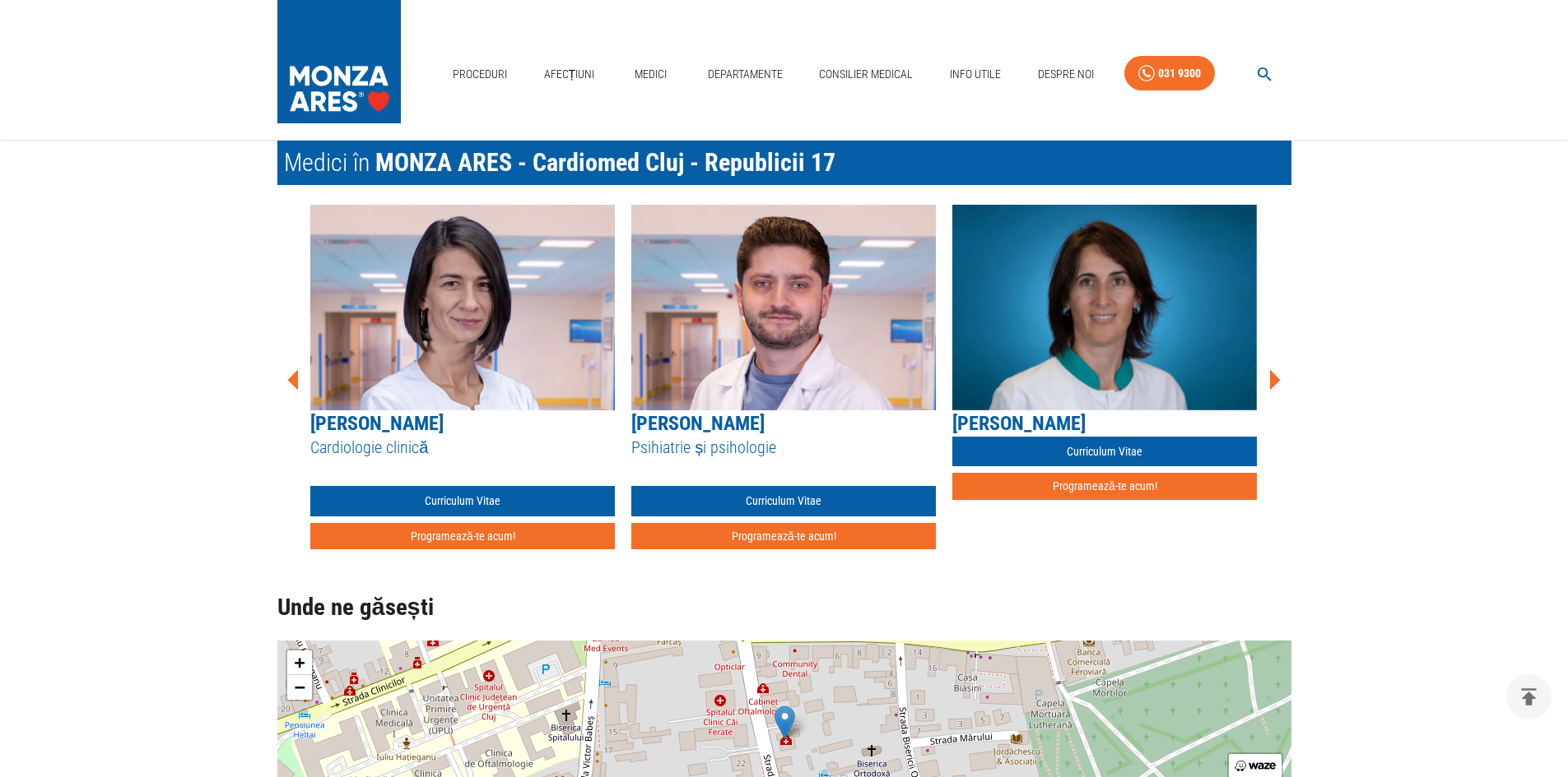
click at [1275, 376] on icon at bounding box center [1275, 380] width 11 height 20
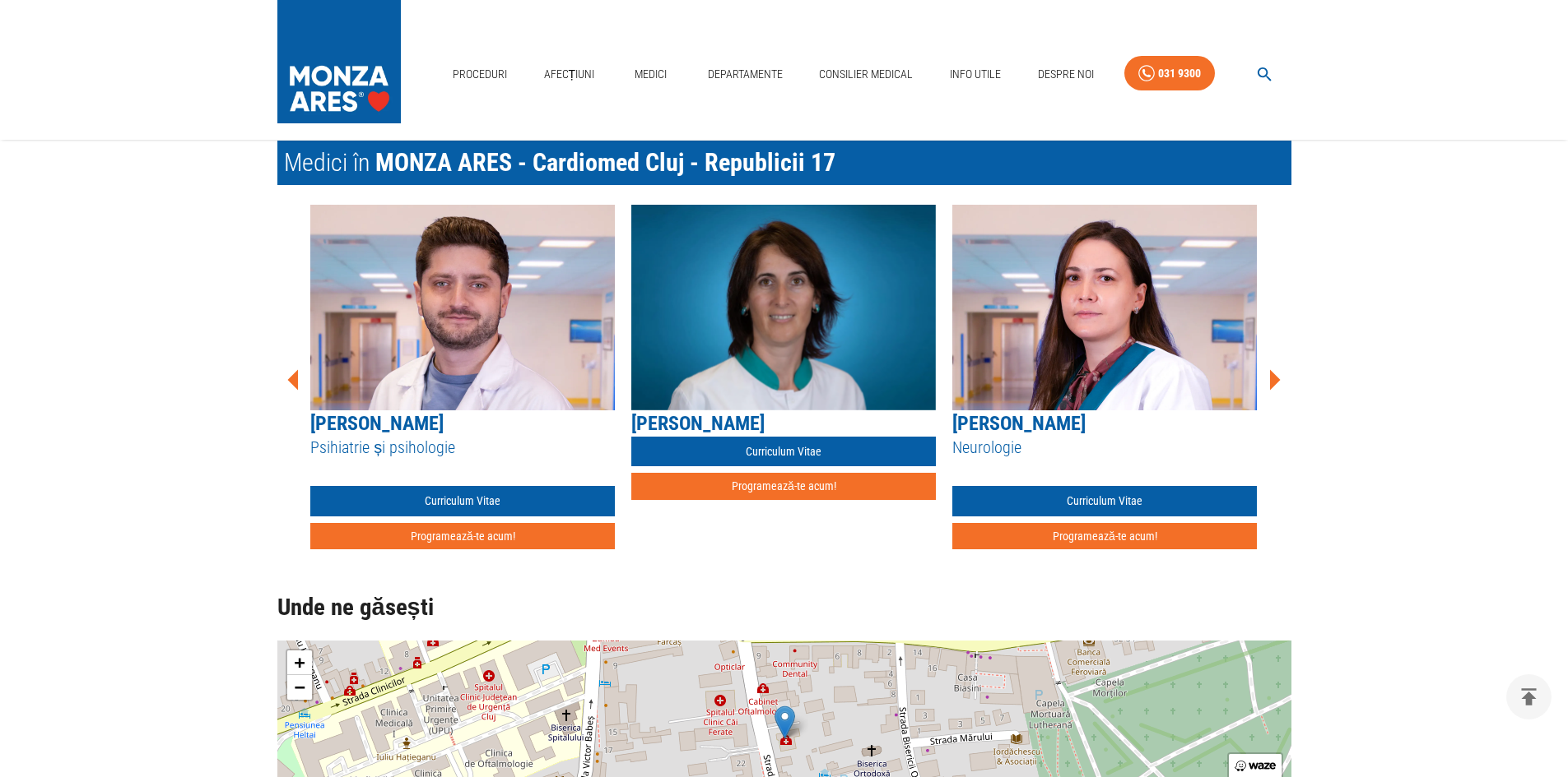
click at [1275, 376] on icon at bounding box center [1275, 380] width 11 height 20
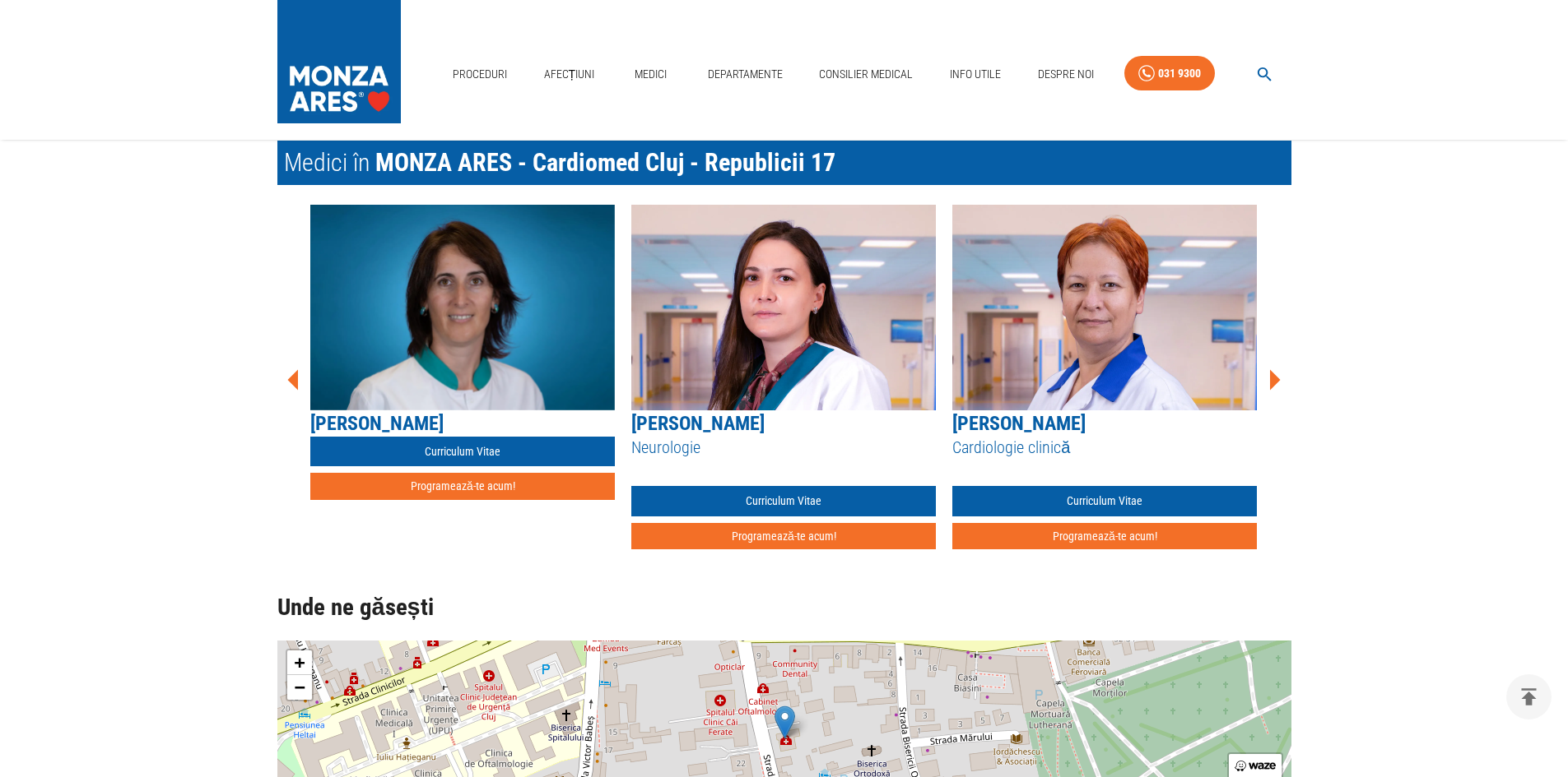
click at [1279, 375] on icon at bounding box center [1274, 380] width 49 height 49
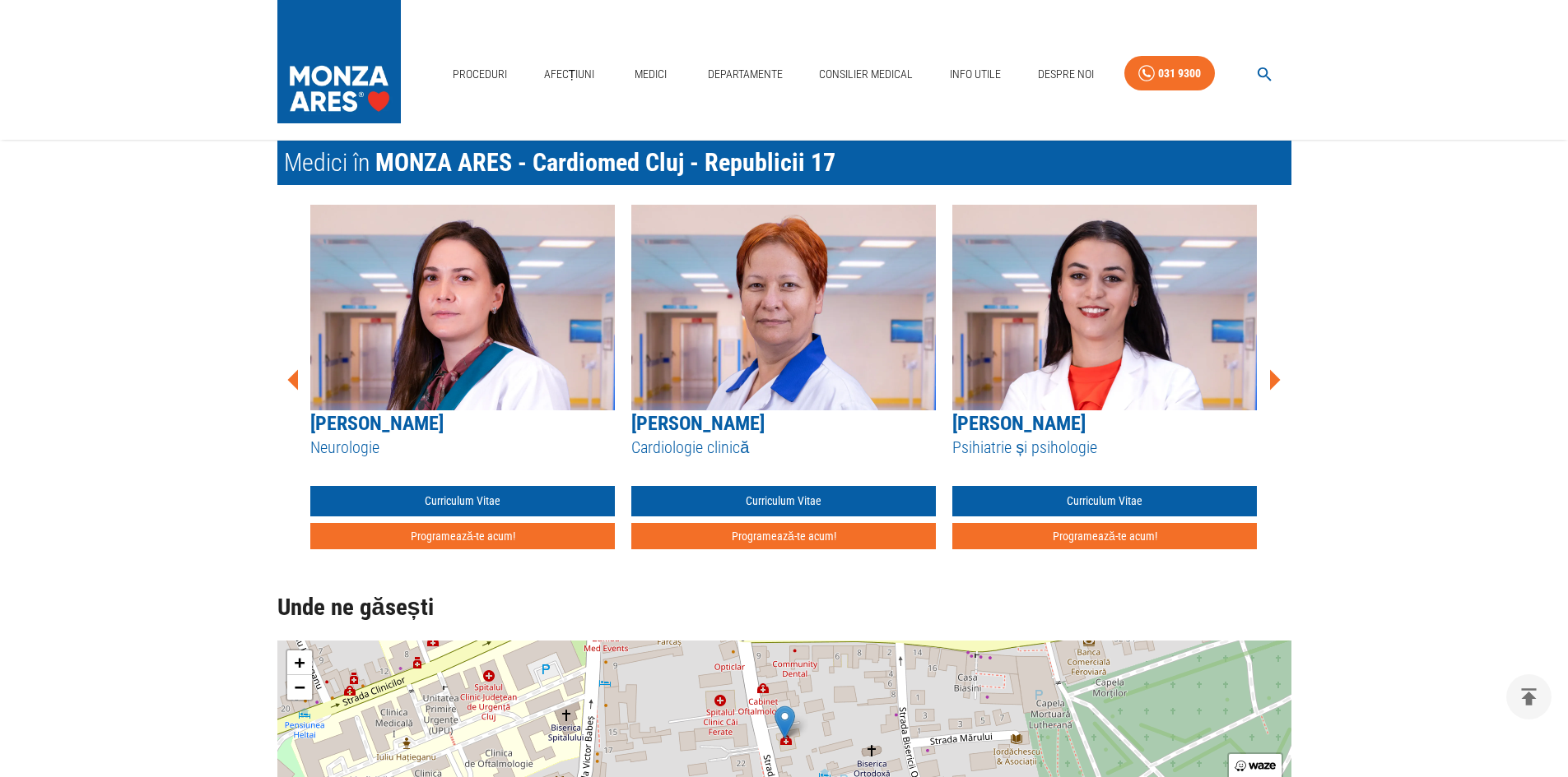
click at [1277, 377] on icon at bounding box center [1274, 380] width 49 height 49
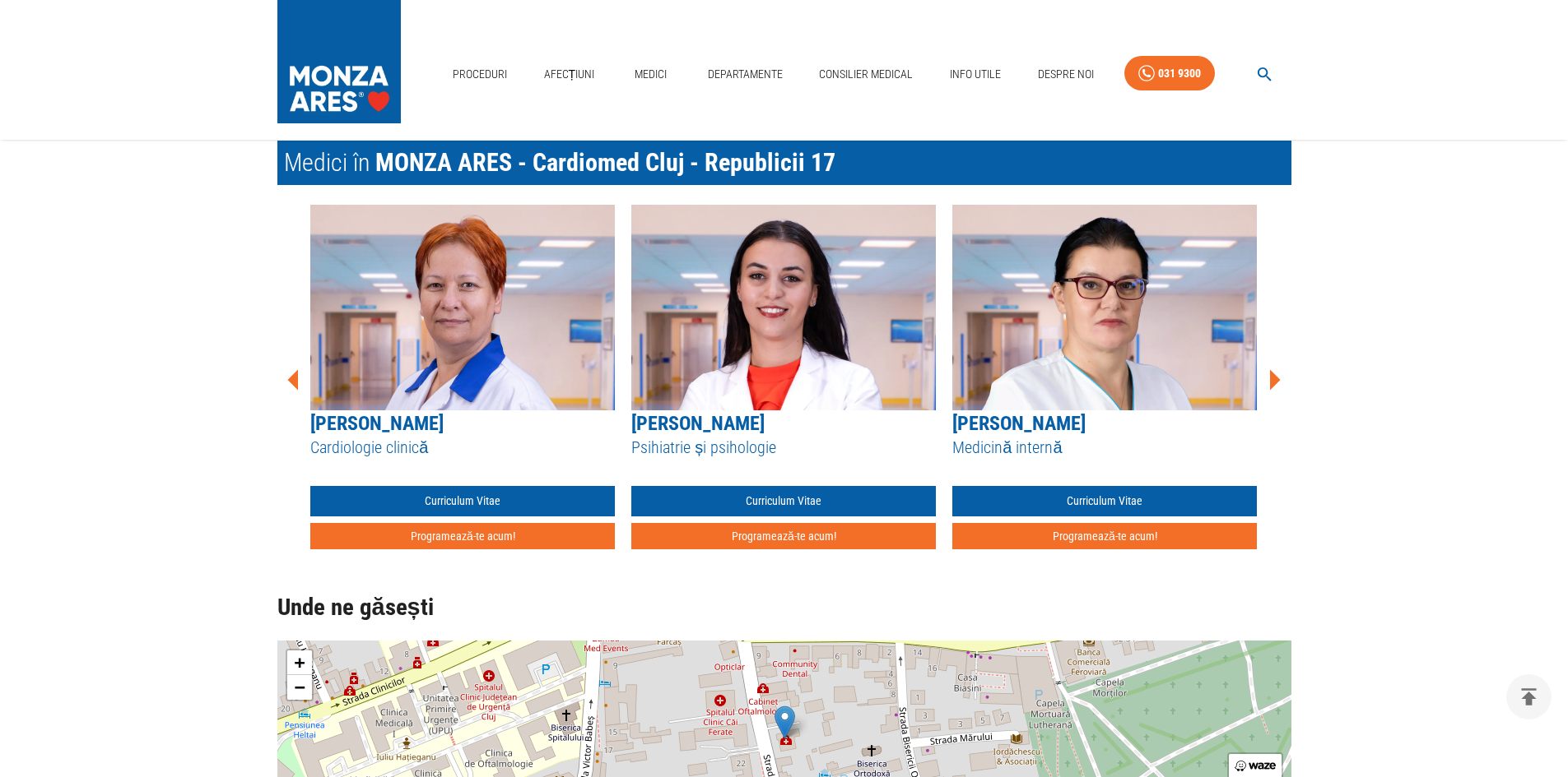
click at [1277, 372] on icon at bounding box center [1274, 380] width 49 height 49
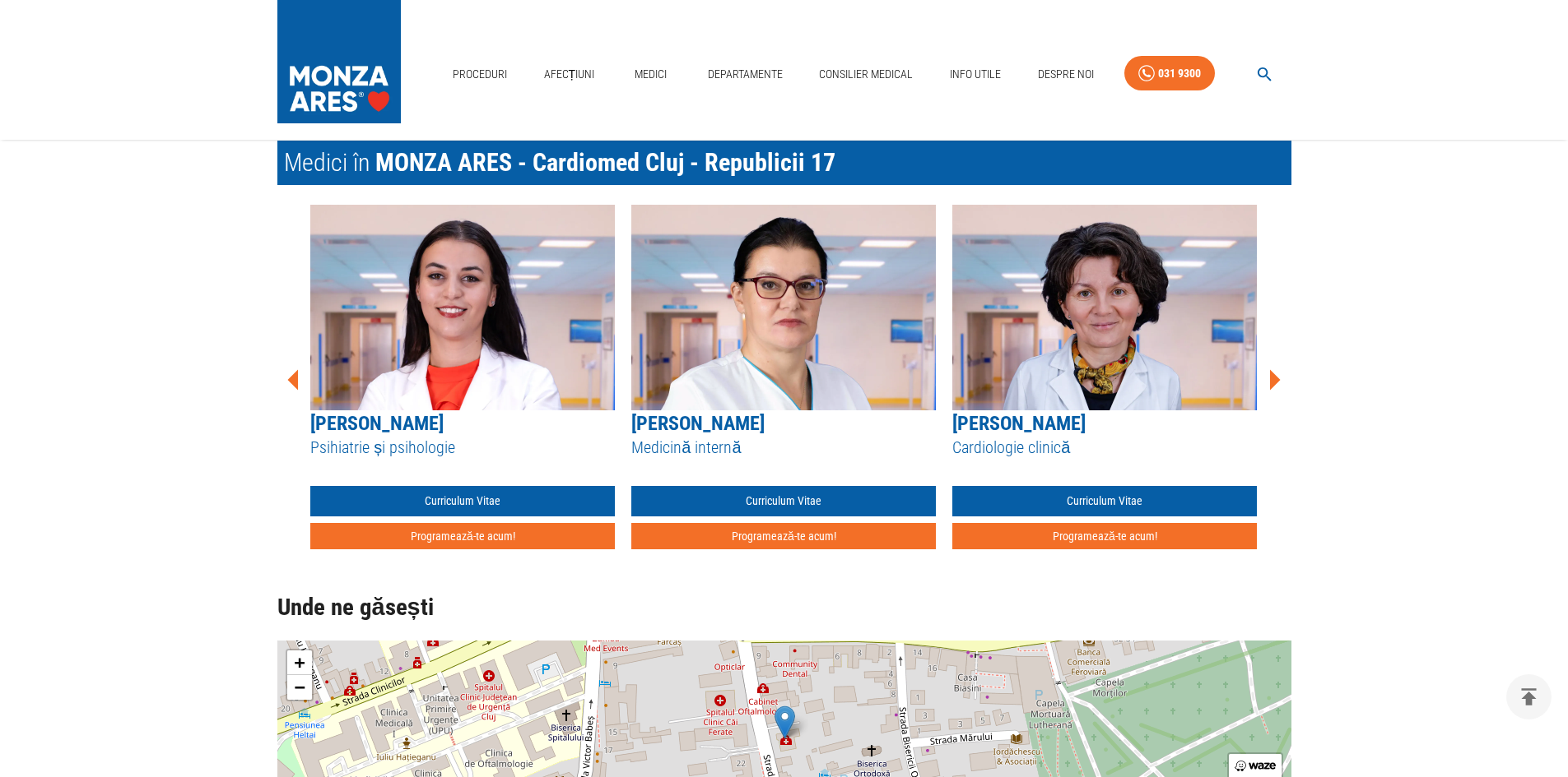
click at [1277, 372] on icon at bounding box center [1274, 380] width 49 height 49
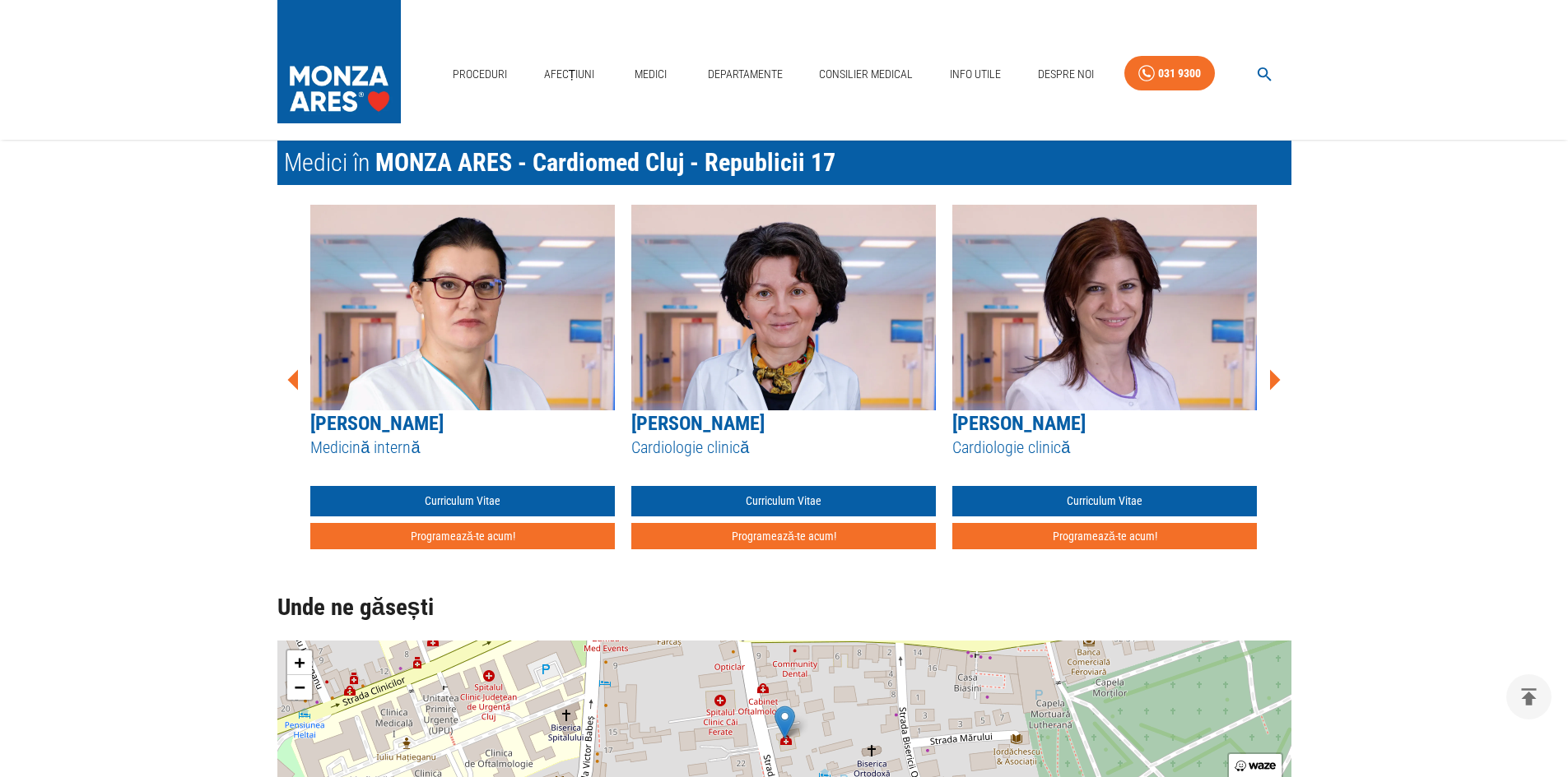
click at [1277, 372] on icon at bounding box center [1274, 380] width 49 height 49
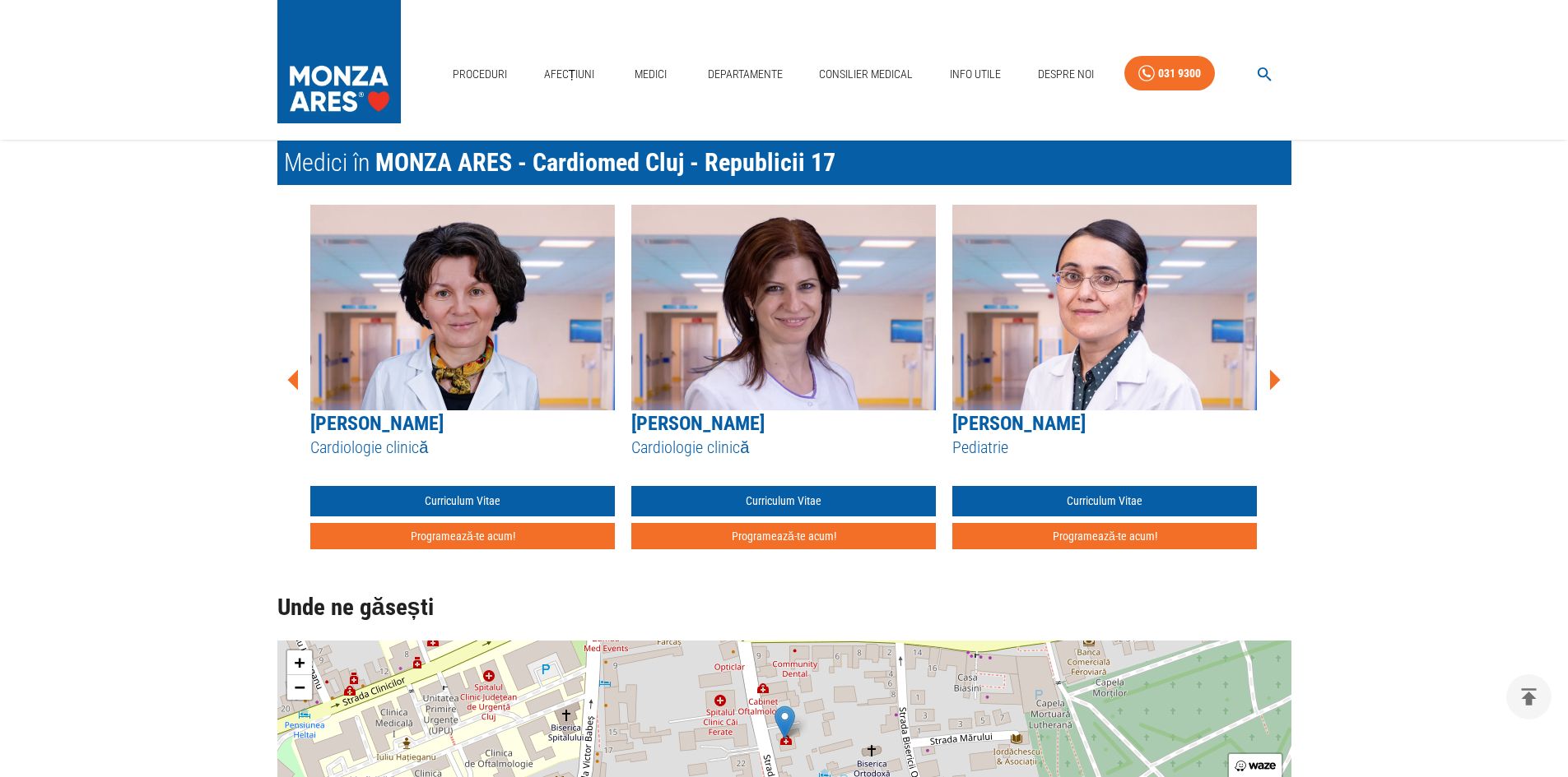
click at [1277, 370] on icon at bounding box center [1274, 380] width 49 height 49
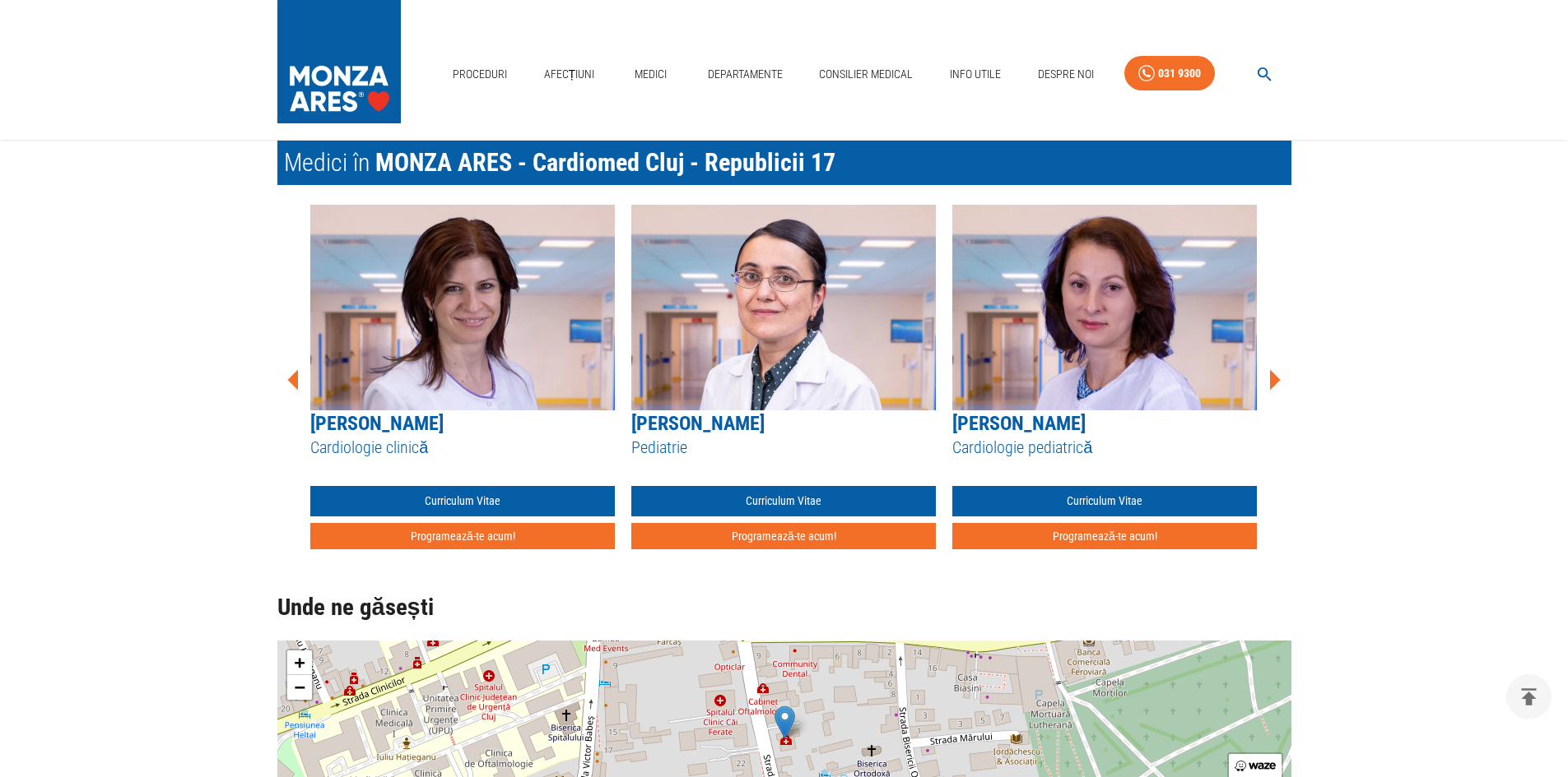
click at [1272, 385] on icon at bounding box center [1275, 380] width 11 height 20
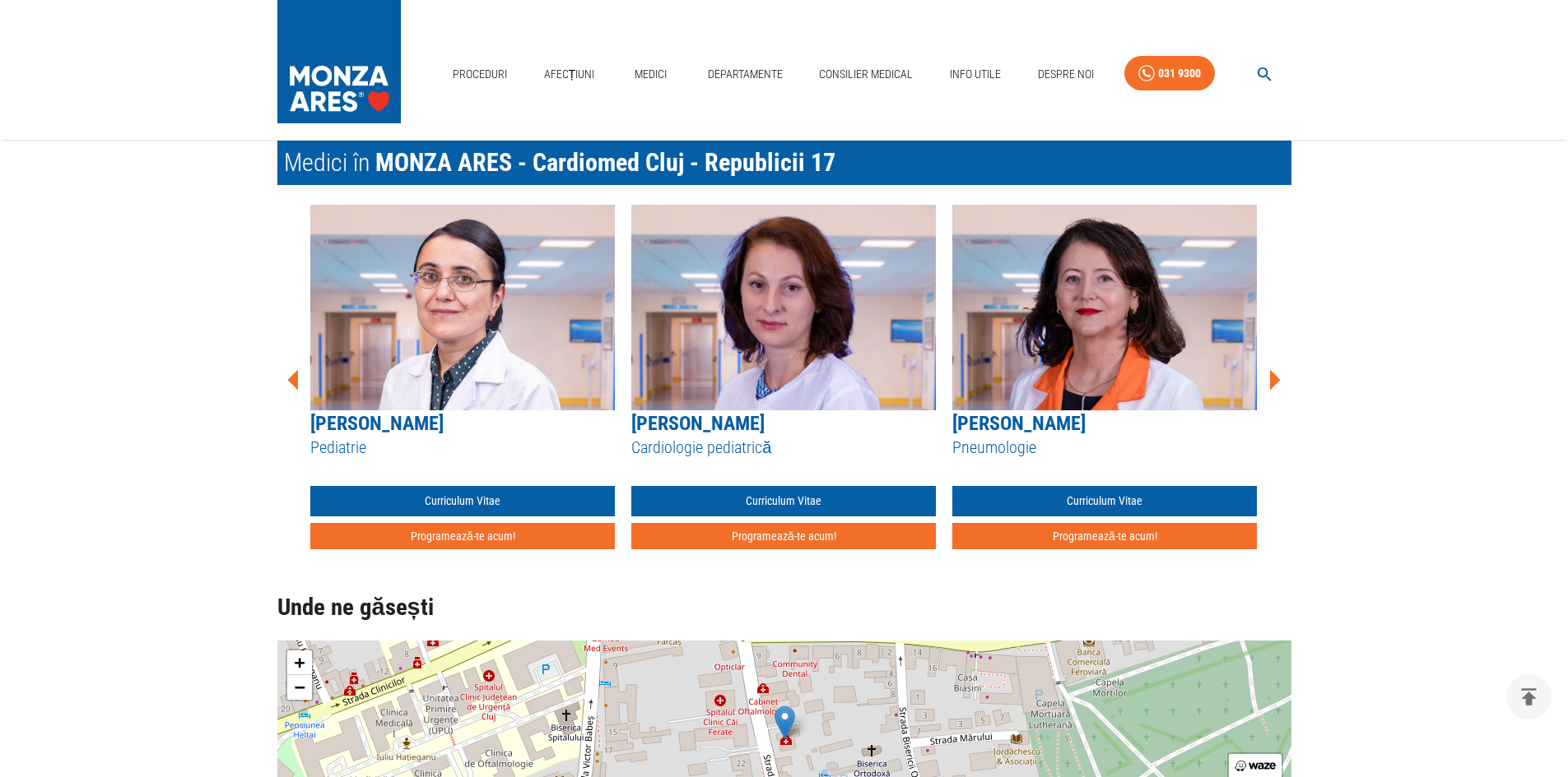
click at [1272, 385] on icon at bounding box center [1275, 380] width 11 height 20
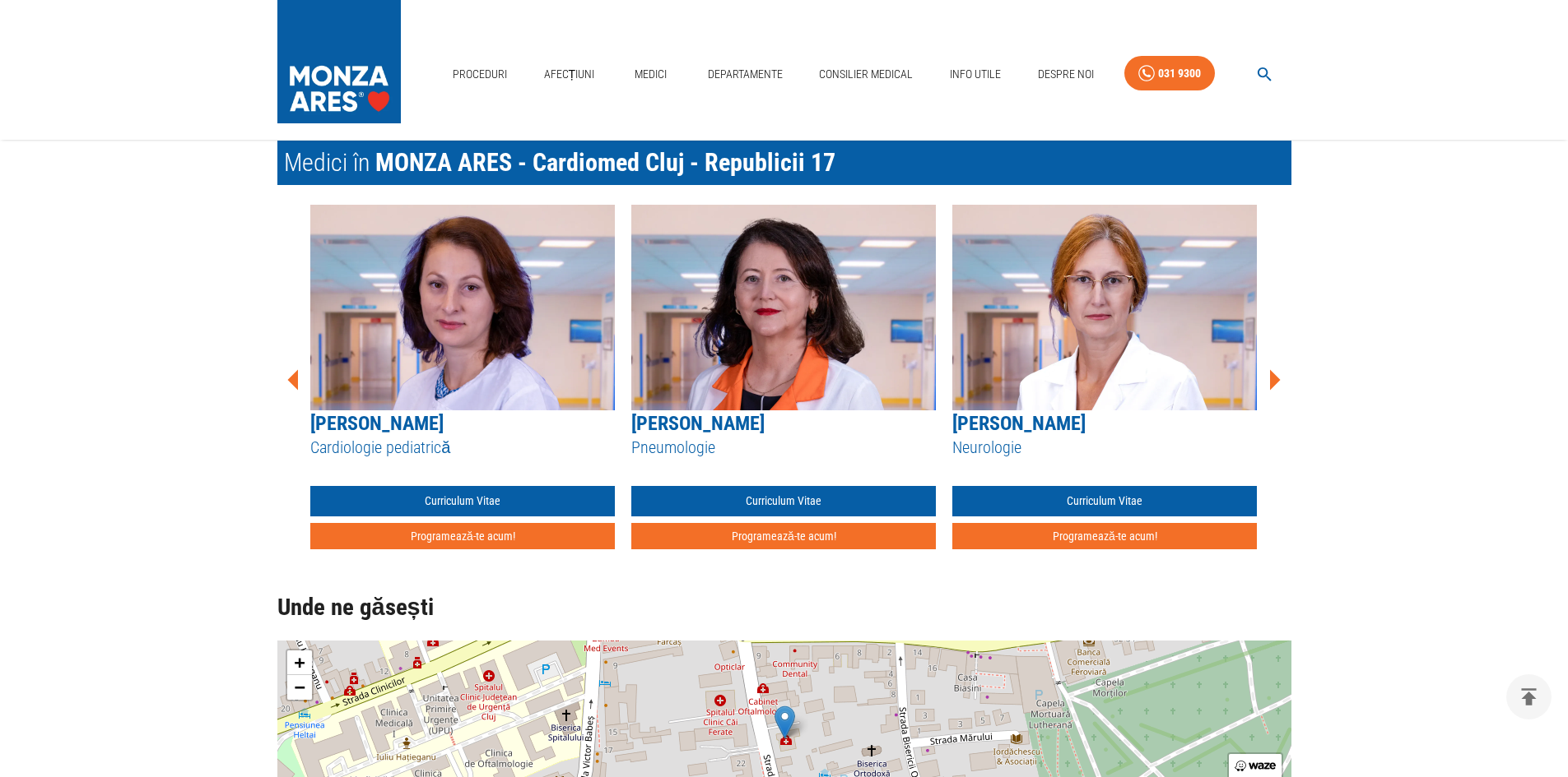
click at [1272, 385] on icon at bounding box center [1275, 380] width 11 height 20
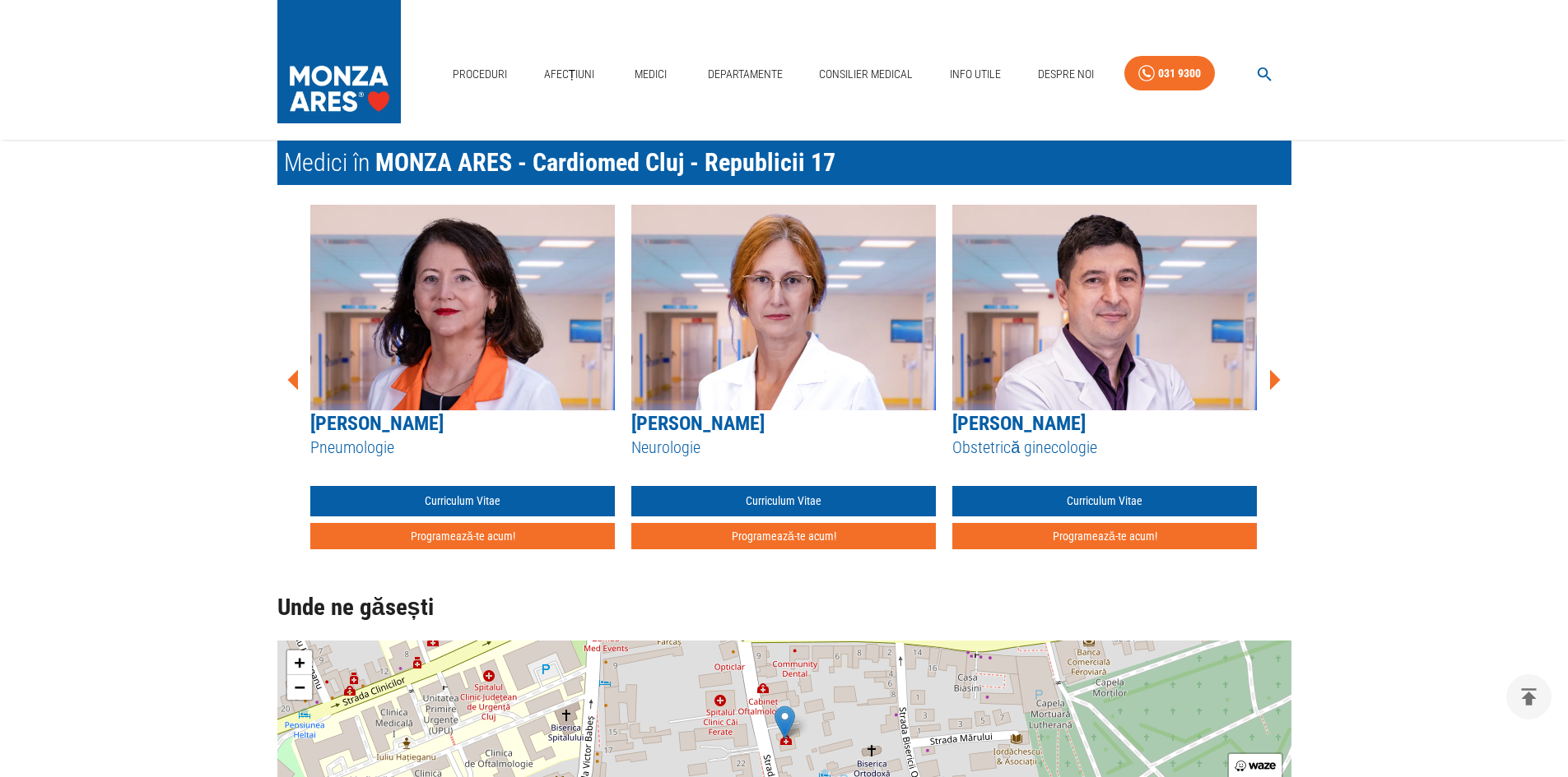
click at [1272, 385] on icon at bounding box center [1275, 380] width 11 height 20
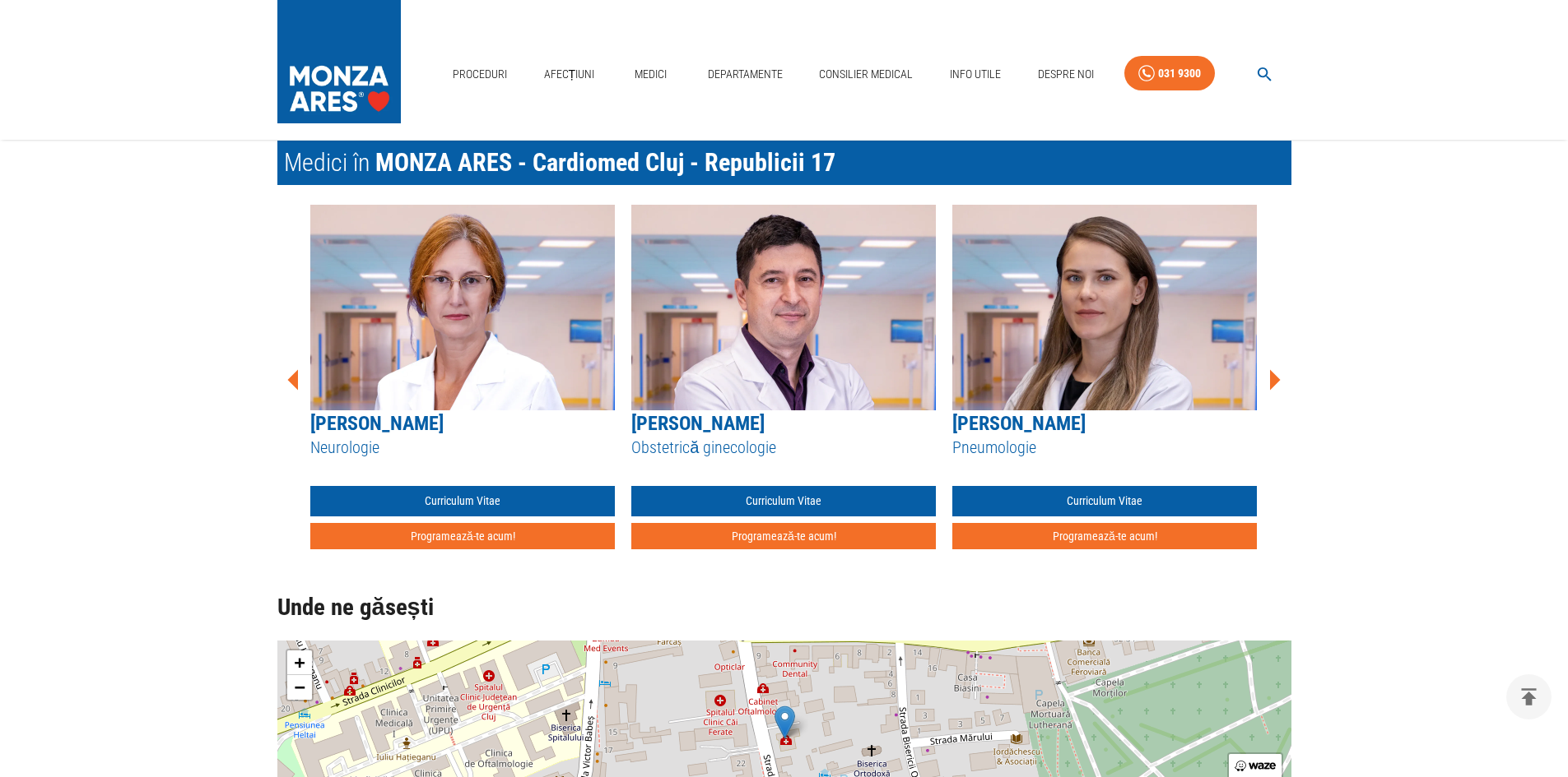
click at [1272, 385] on icon at bounding box center [1275, 380] width 11 height 20
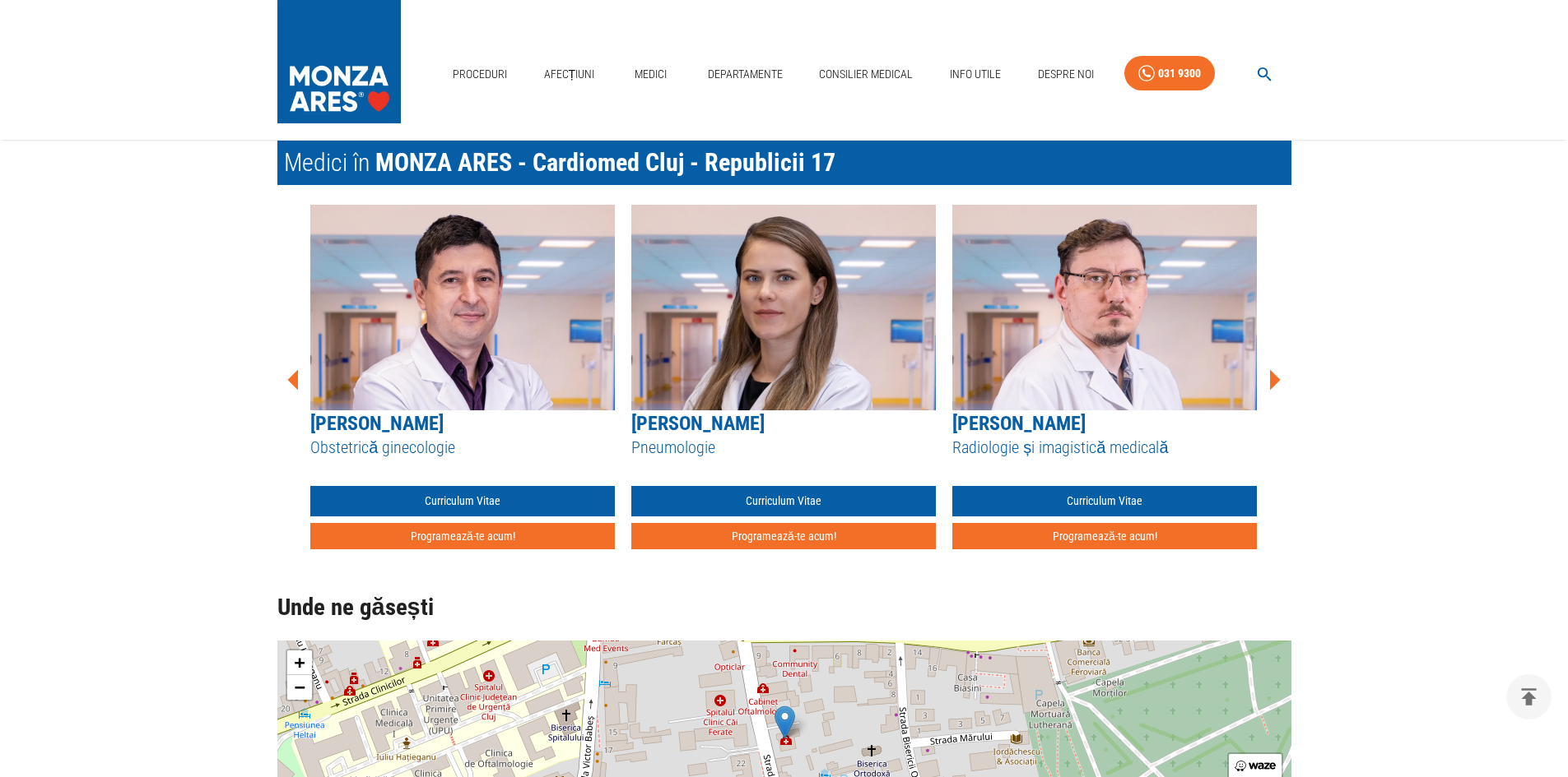
click at [1272, 385] on icon at bounding box center [1275, 380] width 11 height 20
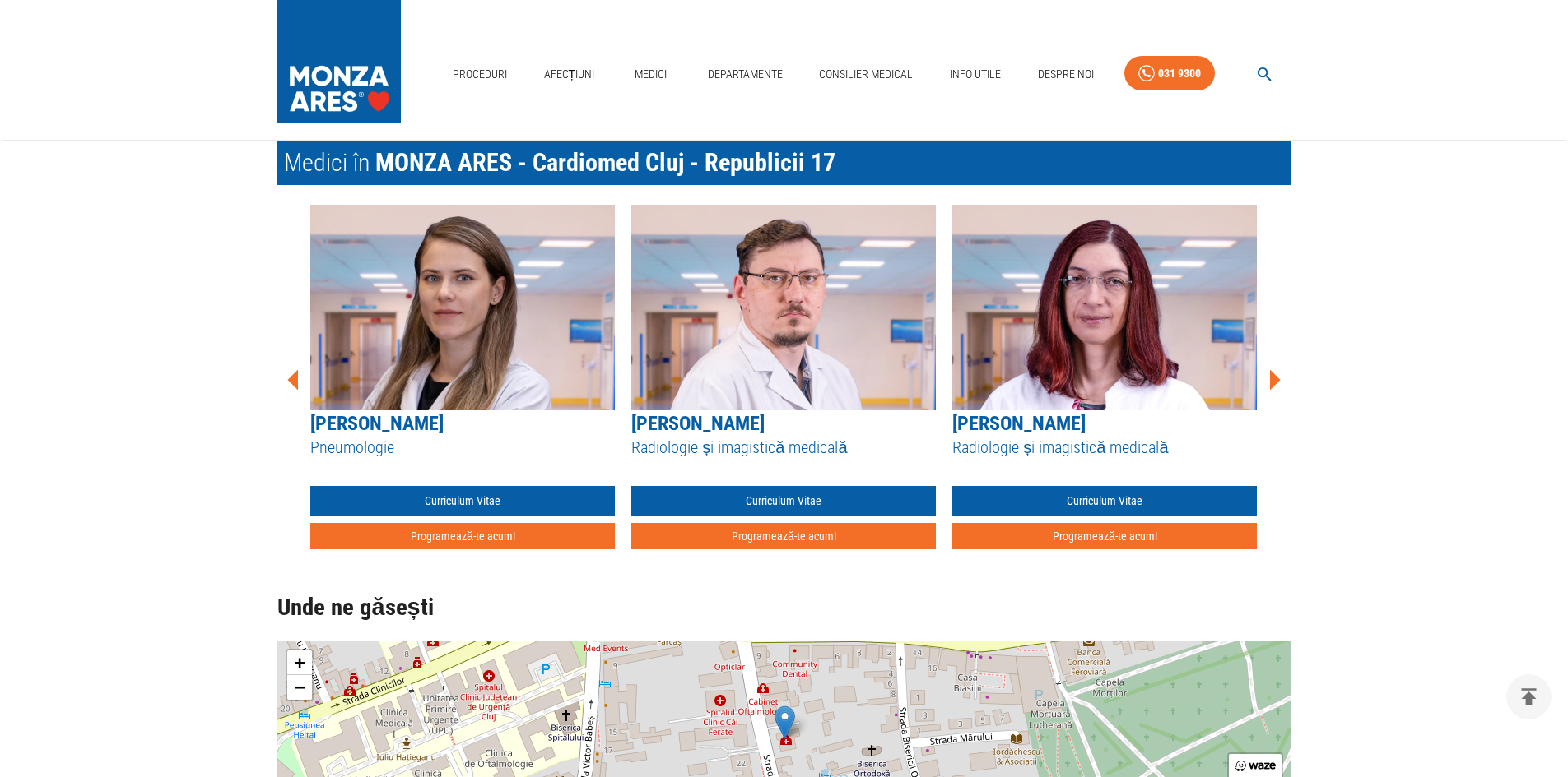
click at [1273, 385] on icon at bounding box center [1275, 380] width 11 height 20
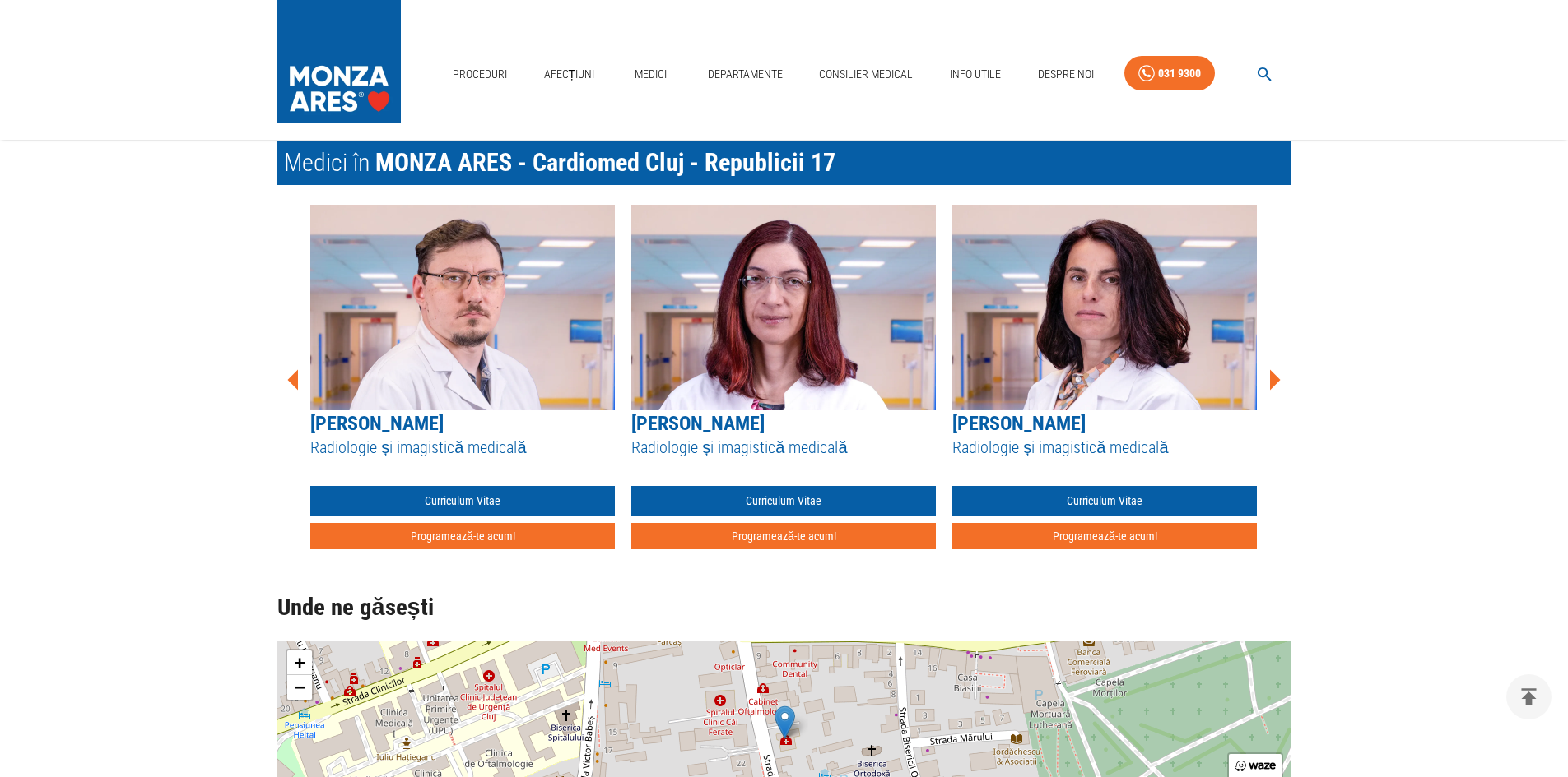
click at [1273, 385] on icon at bounding box center [1275, 380] width 11 height 20
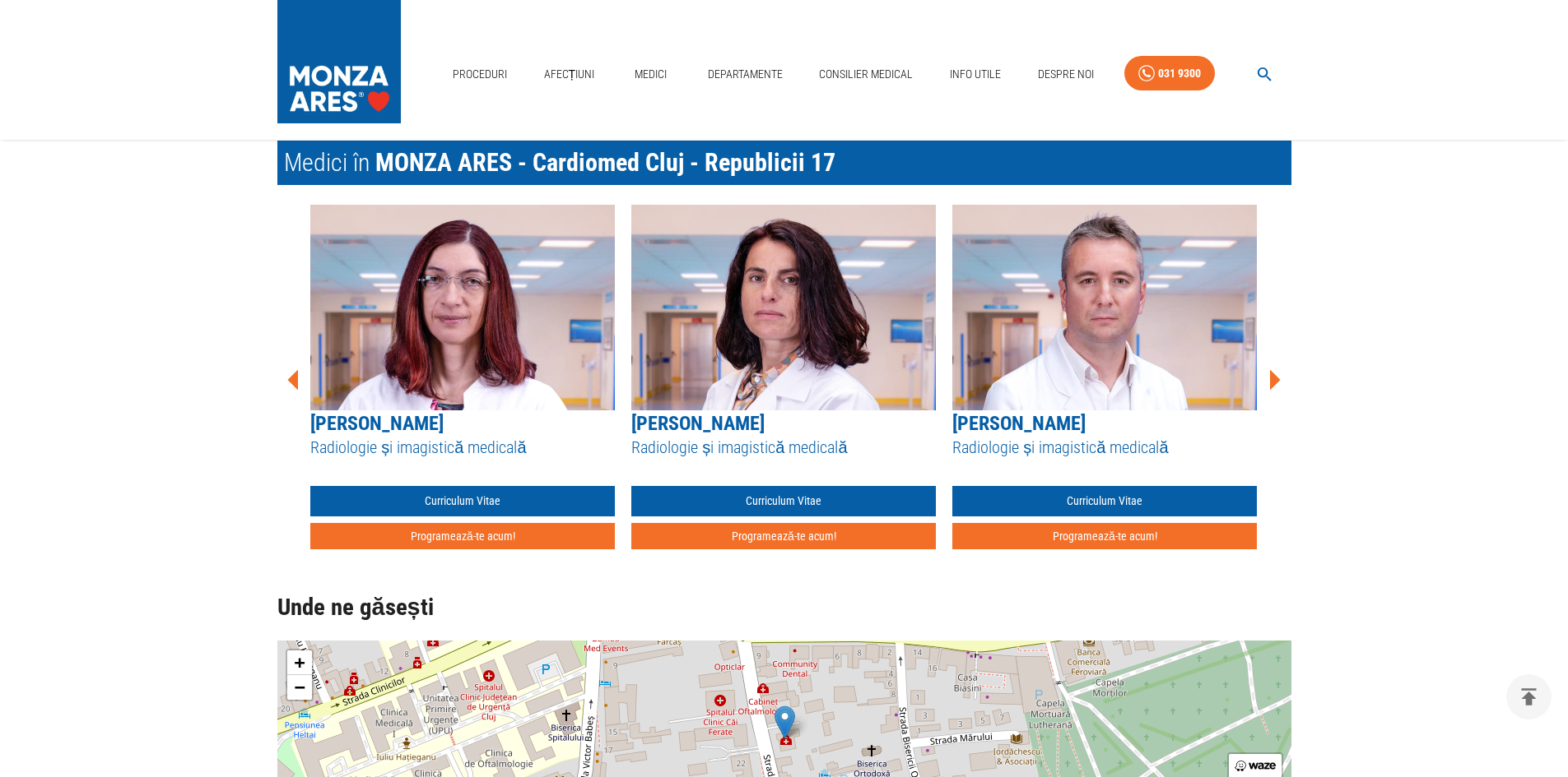
click at [1273, 385] on icon at bounding box center [1275, 380] width 11 height 20
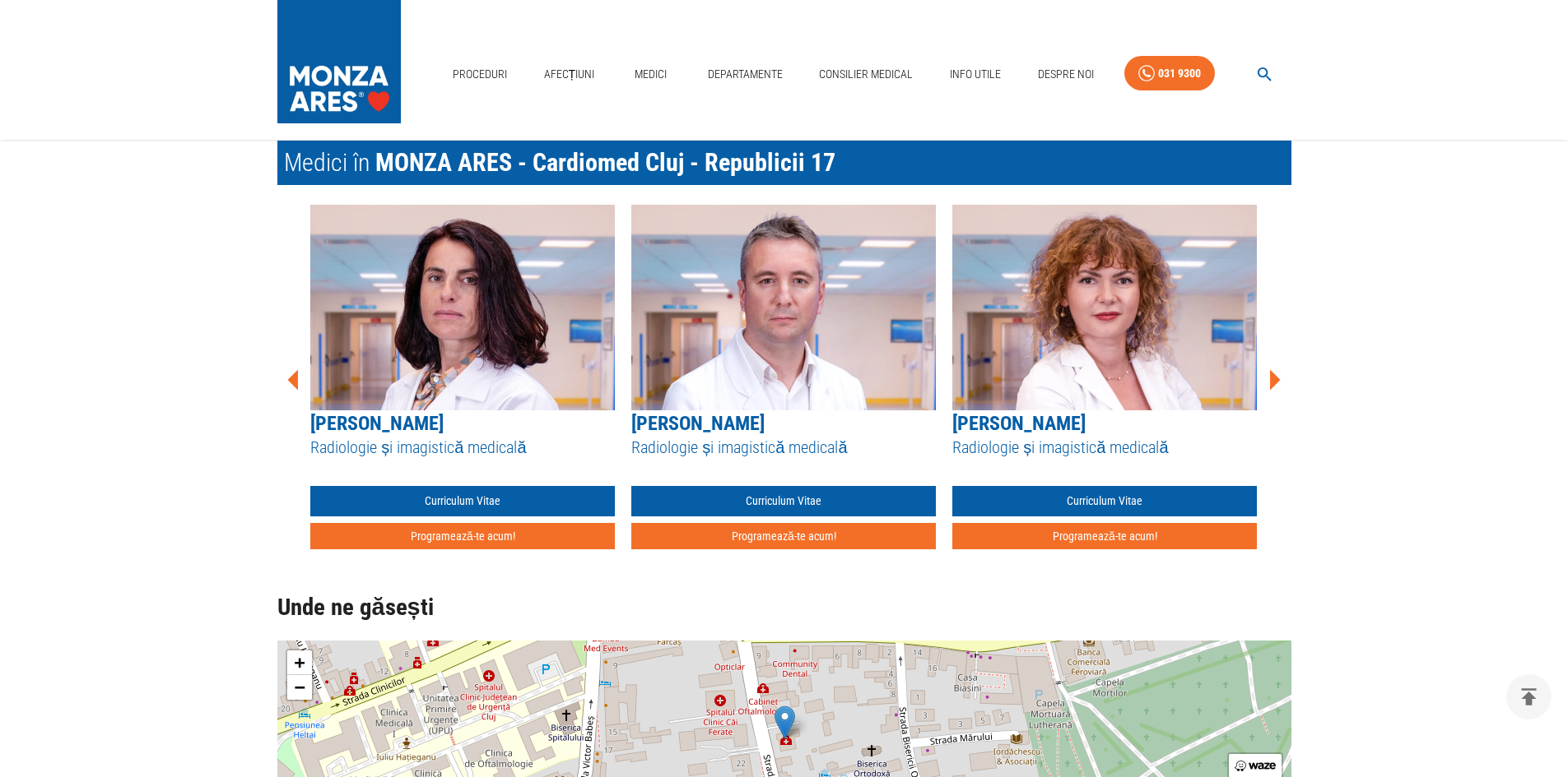
click at [1271, 385] on icon at bounding box center [1275, 380] width 11 height 20
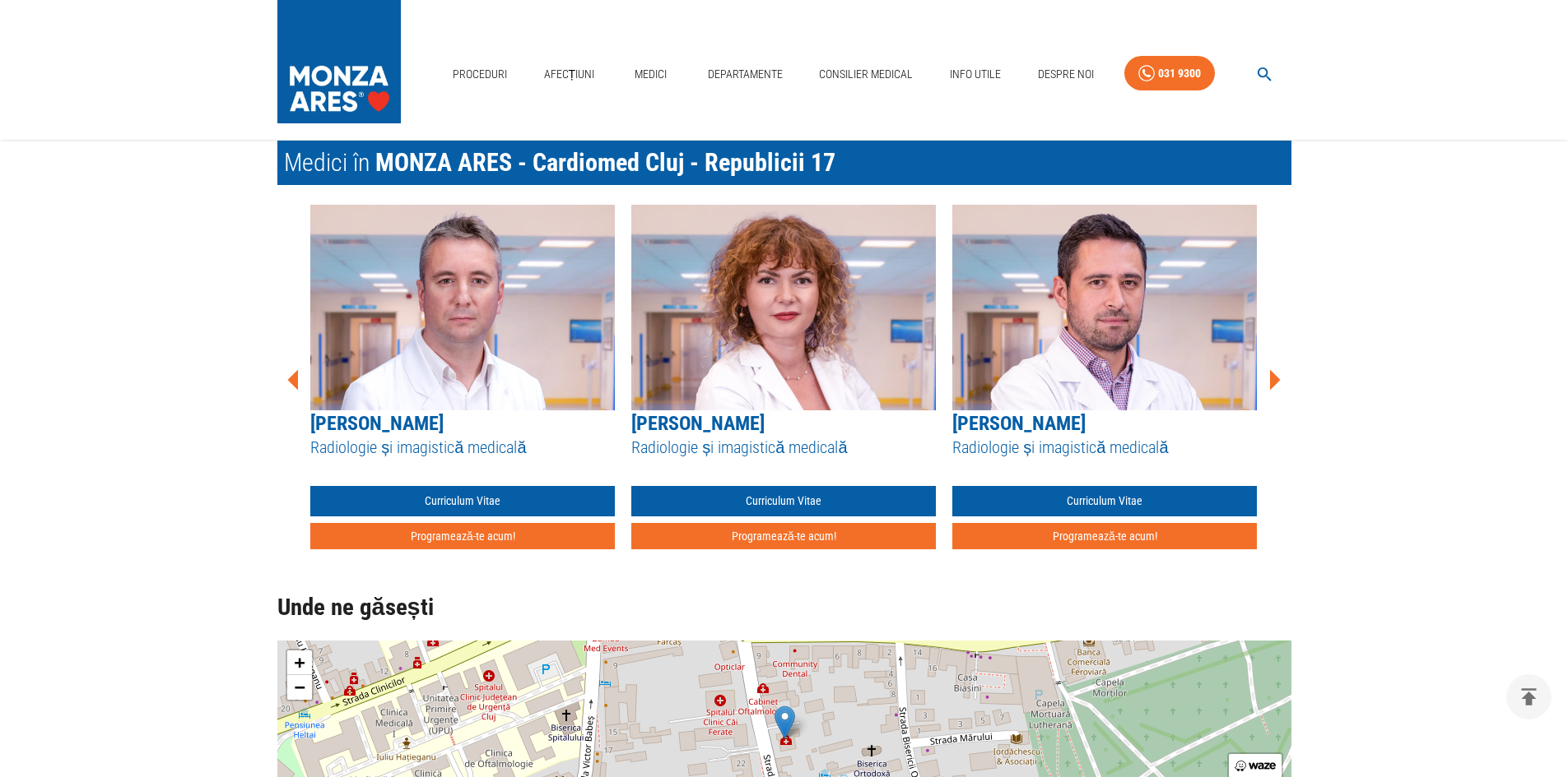
click at [1271, 385] on icon at bounding box center [1275, 380] width 11 height 20
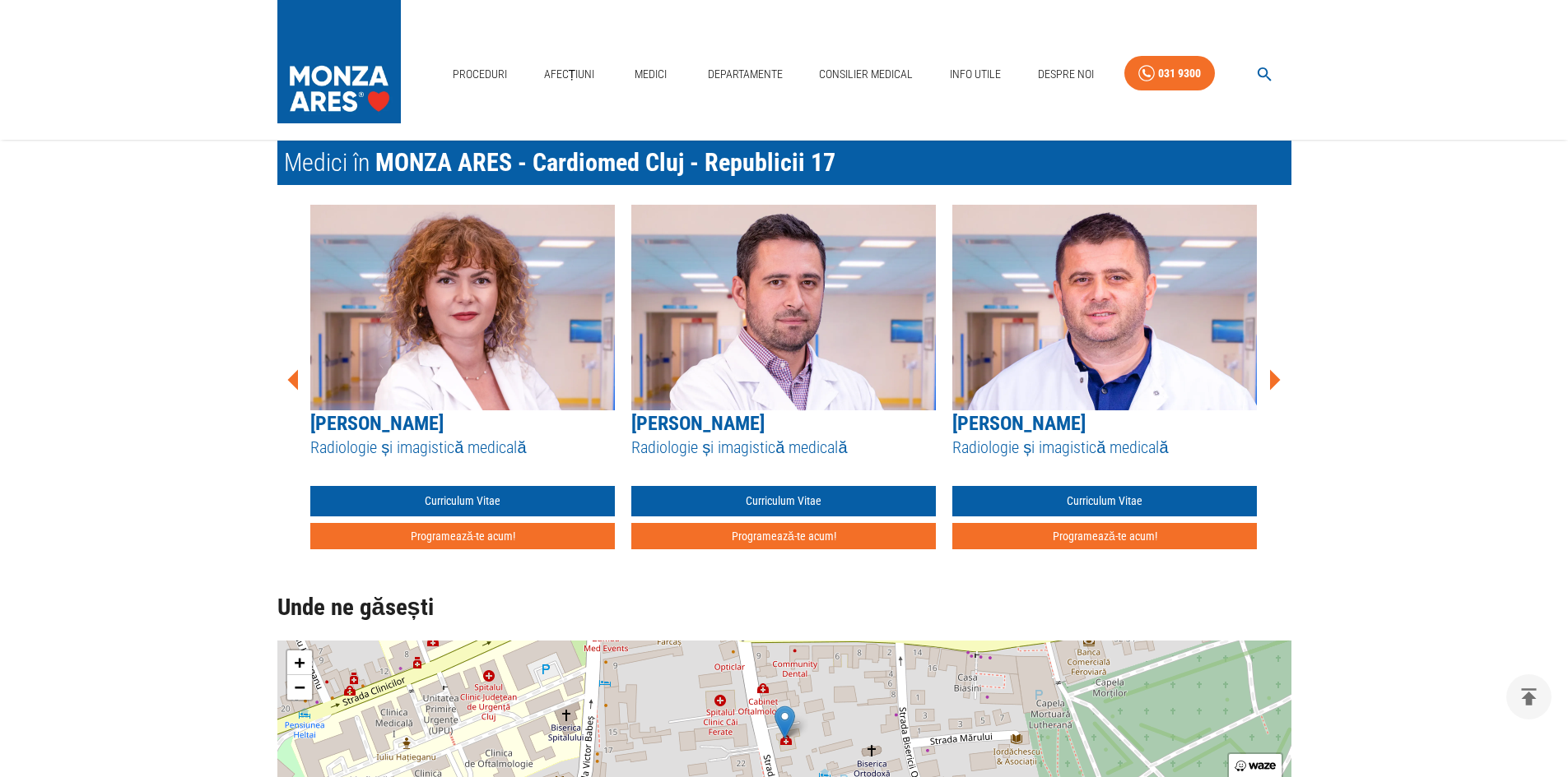
click at [1271, 385] on icon at bounding box center [1275, 380] width 11 height 20
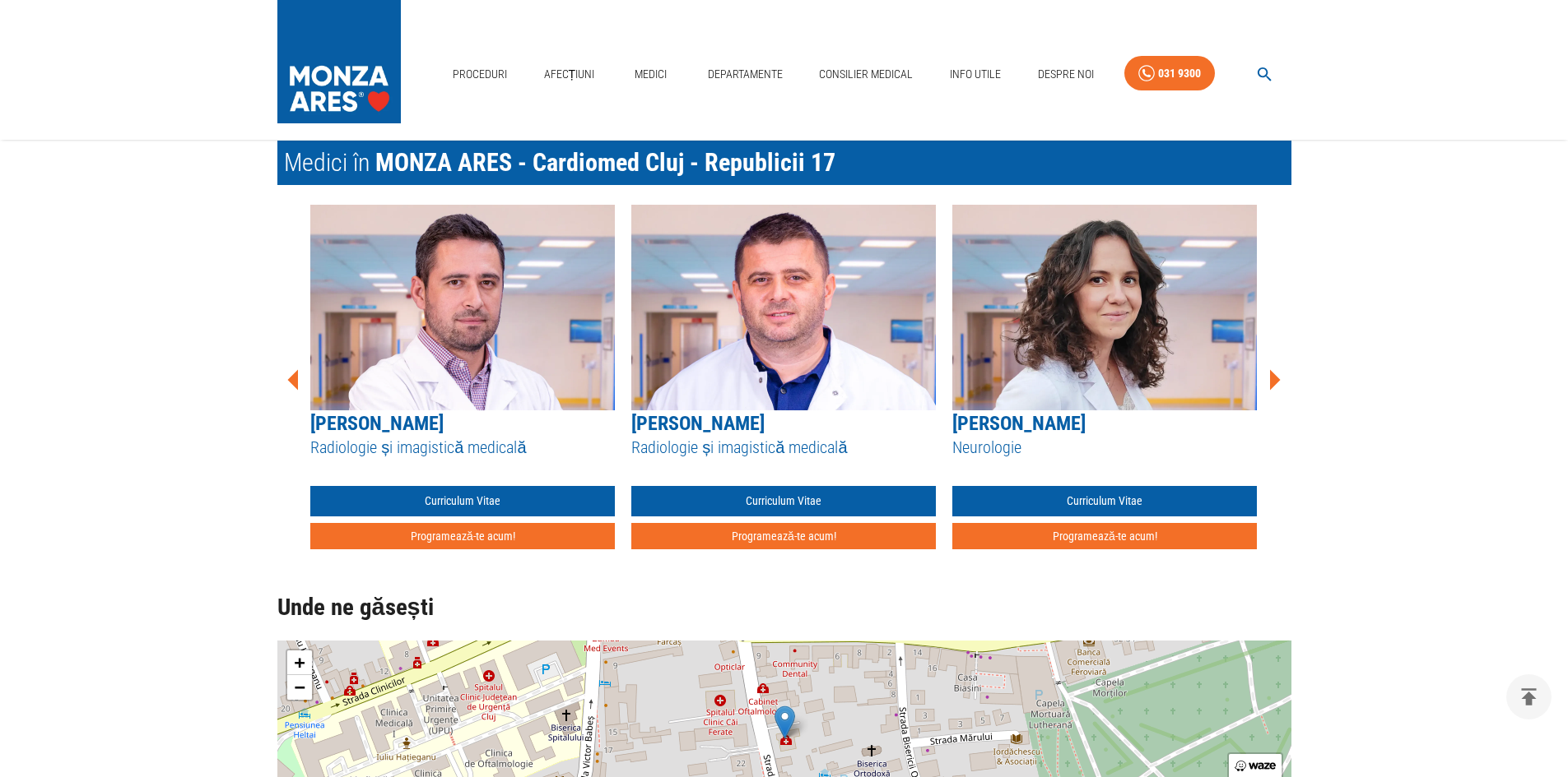
click at [1271, 384] on icon at bounding box center [1275, 380] width 11 height 20
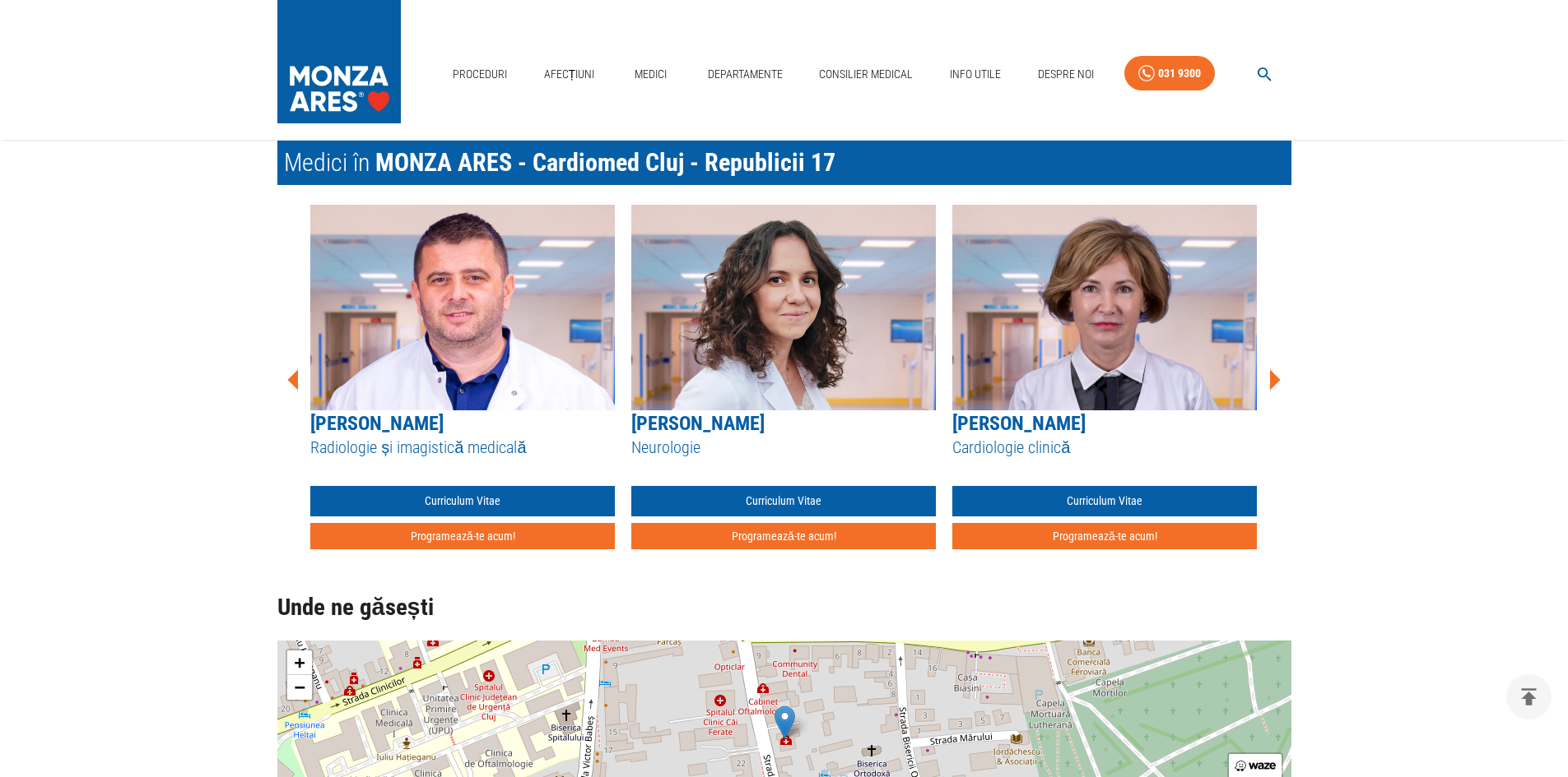
click at [1271, 384] on icon at bounding box center [1275, 380] width 11 height 20
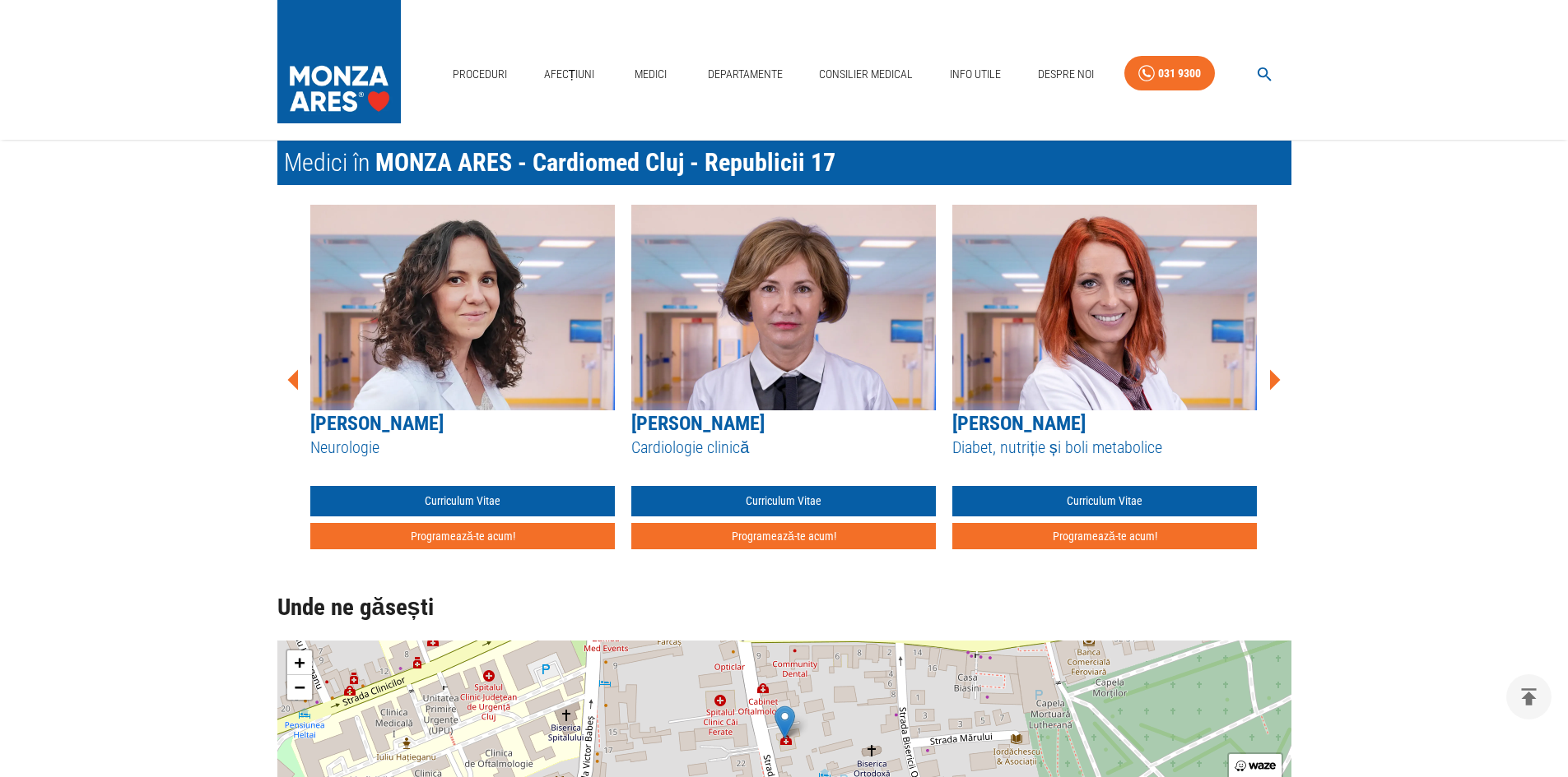
click at [1271, 384] on icon at bounding box center [1275, 380] width 11 height 20
